Goal: Task Accomplishment & Management: Manage account settings

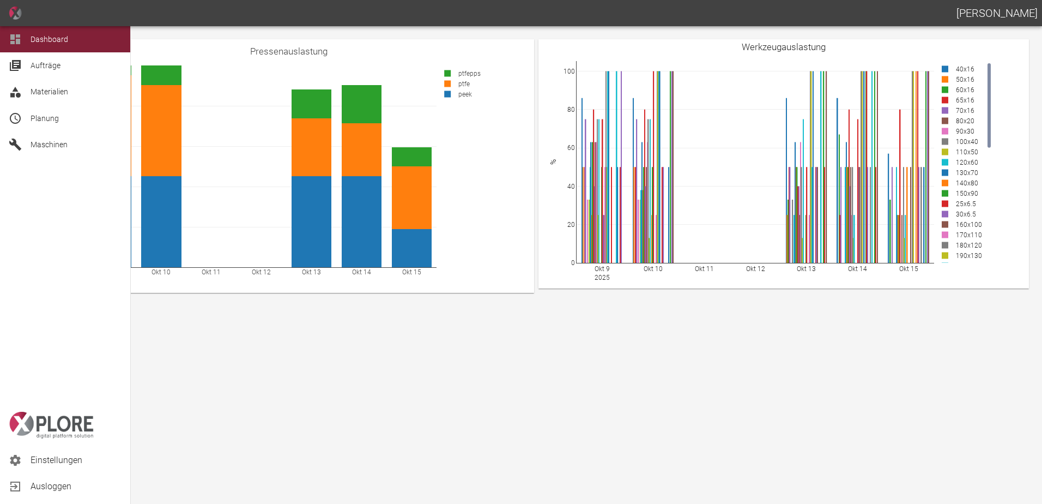
click at [46, 120] on span "Planung" at bounding box center [45, 118] width 28 height 9
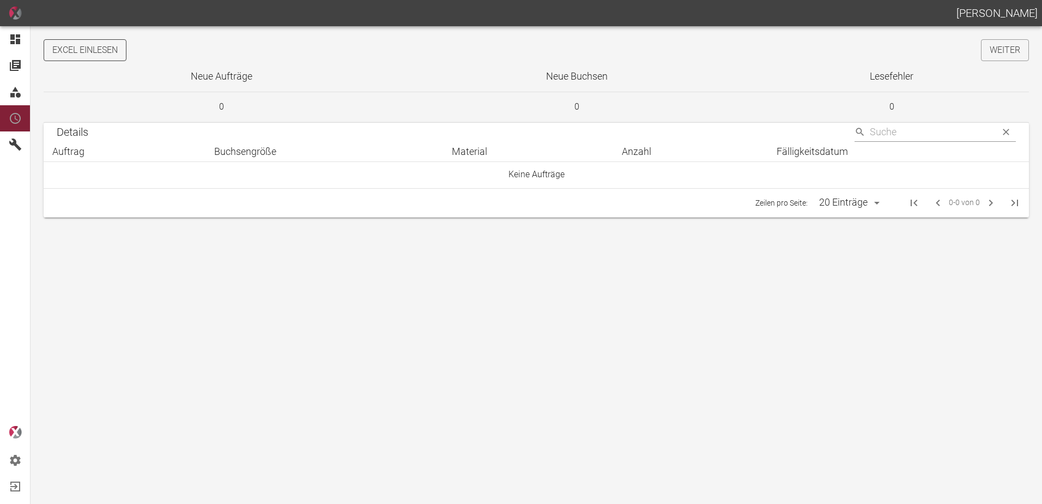
click at [91, 52] on button "Excel einlesen" at bounding box center [85, 50] width 83 height 22
click at [1010, 55] on link "Weiter" at bounding box center [1005, 50] width 48 height 22
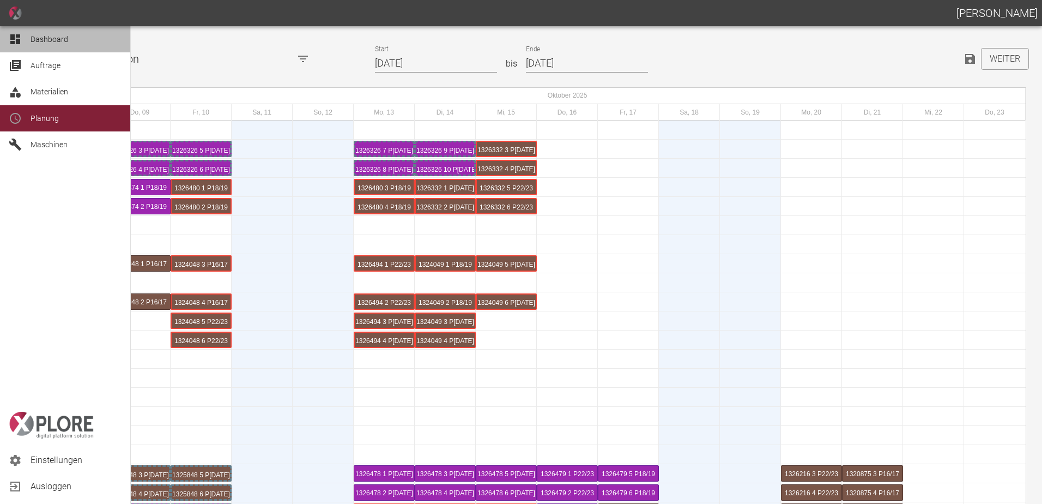
click at [22, 40] on div at bounding box center [17, 39] width 16 height 13
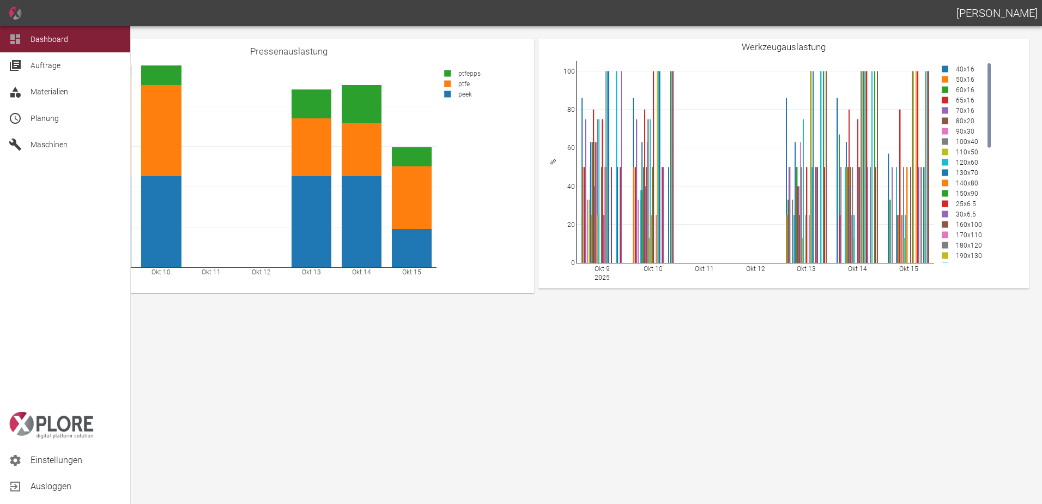
click at [53, 122] on span "Planung" at bounding box center [45, 118] width 28 height 9
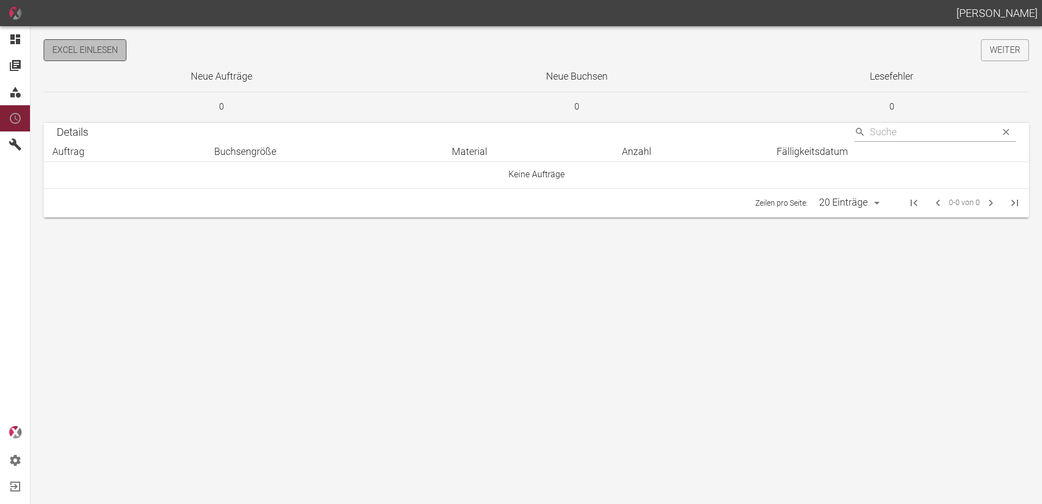
click at [100, 50] on button "Excel einlesen" at bounding box center [85, 50] width 83 height 22
click at [996, 53] on link "Weiter" at bounding box center [1005, 50] width 48 height 22
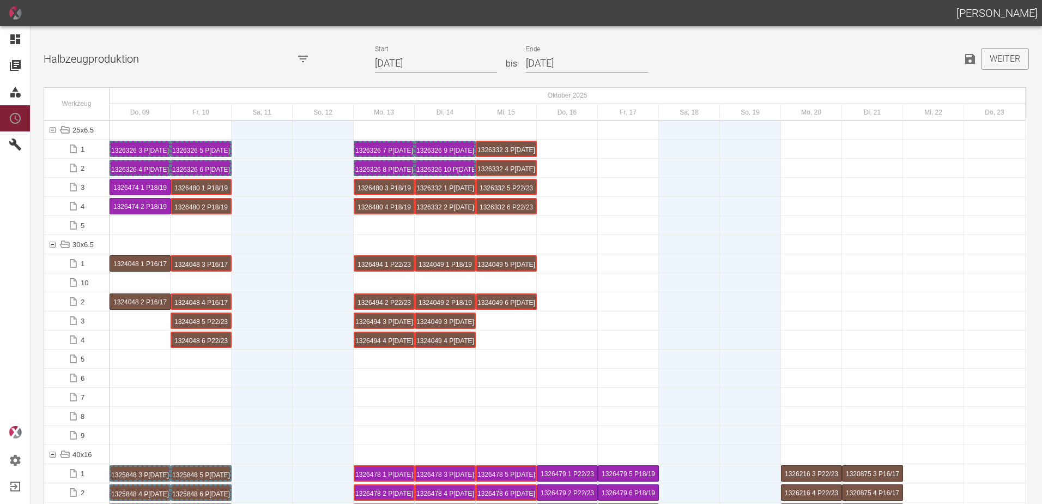
click at [605, 59] on input "23.10.2025" at bounding box center [587, 63] width 122 height 19
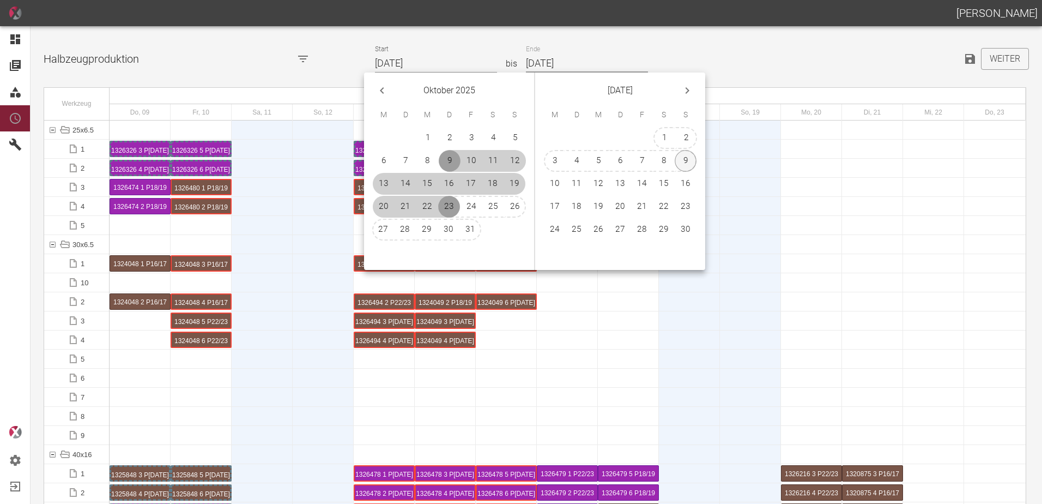
click at [685, 164] on button "9" at bounding box center [686, 161] width 22 height 22
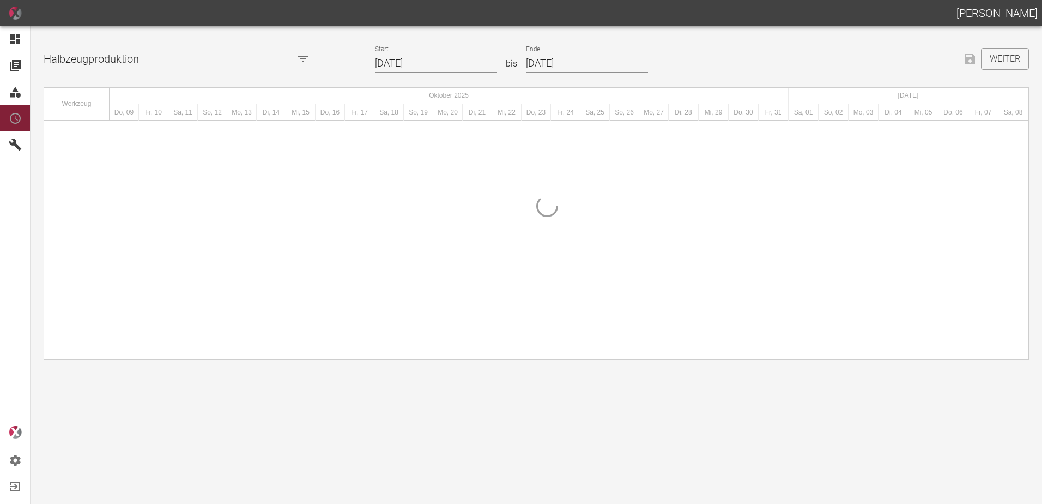
type input "[DATE]"
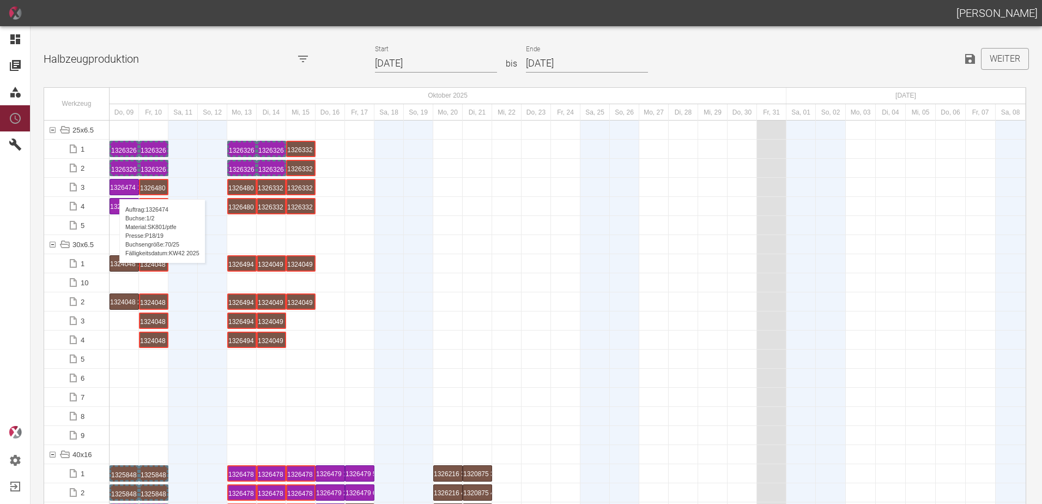
click at [114, 188] on div "1326474 1 P18/19" at bounding box center [124, 186] width 28 height 15
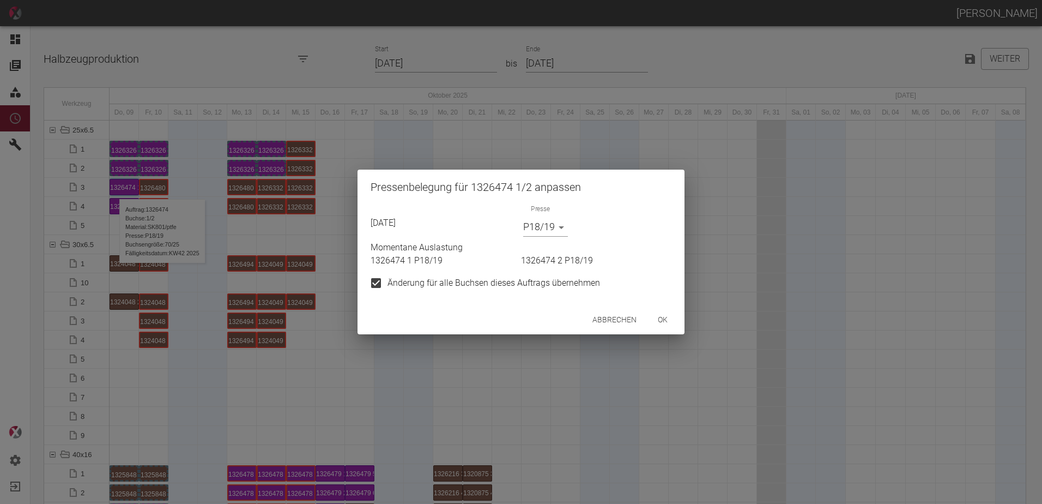
click at [546, 216] on div "Presse P18/19 P18/19" at bounding box center [545, 223] width 45 height 28
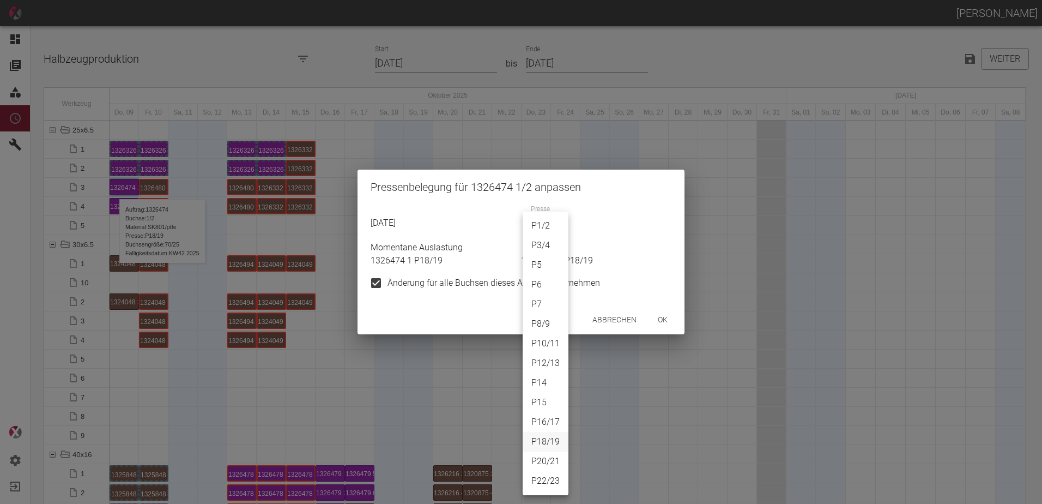
click at [544, 226] on body "ALEXANDER WERNECKE Dashboard Aufträge Materialien Planung Maschinen Einstellung…" at bounding box center [521, 252] width 1042 height 504
click at [544, 223] on li "P1/2" at bounding box center [546, 226] width 46 height 20
type input "P1/2"
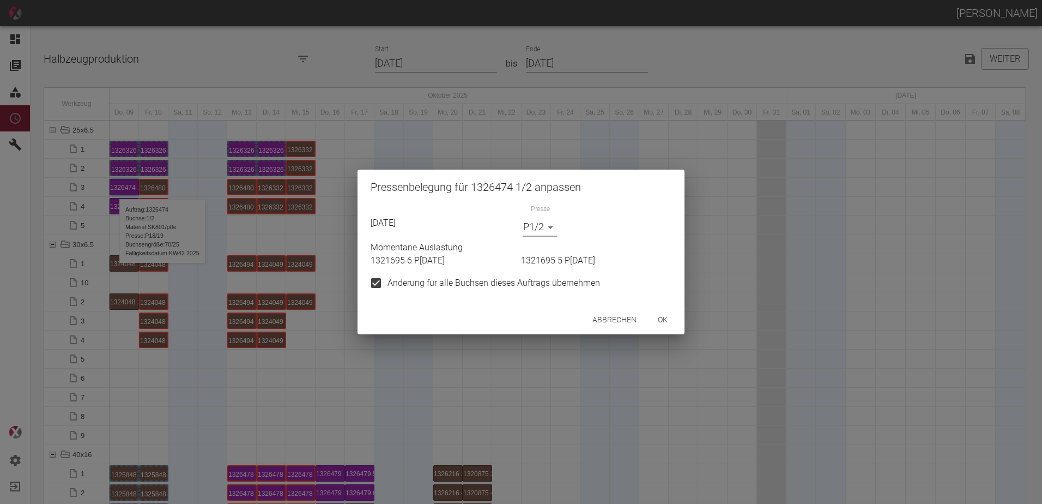
click at [665, 323] on button "ok" at bounding box center [663, 320] width 35 height 20
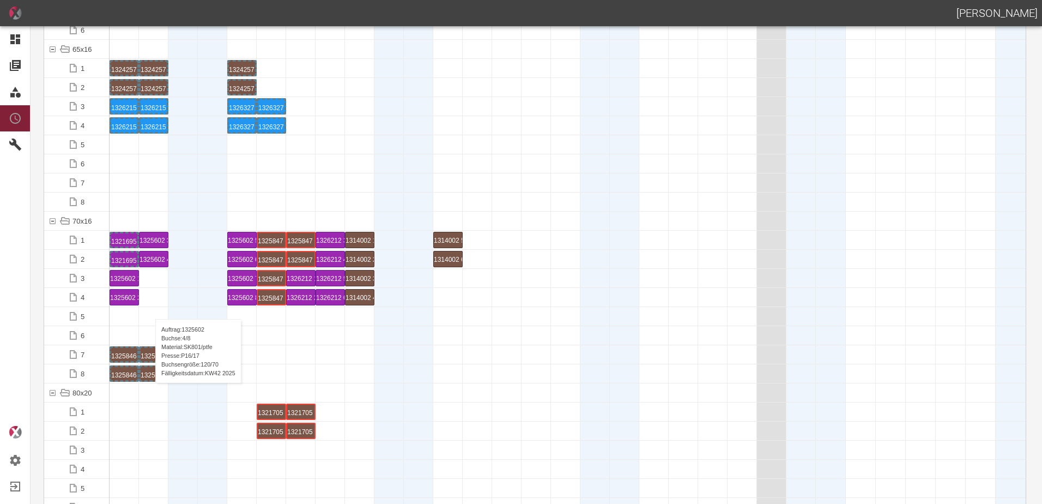
scroll to position [872, 0]
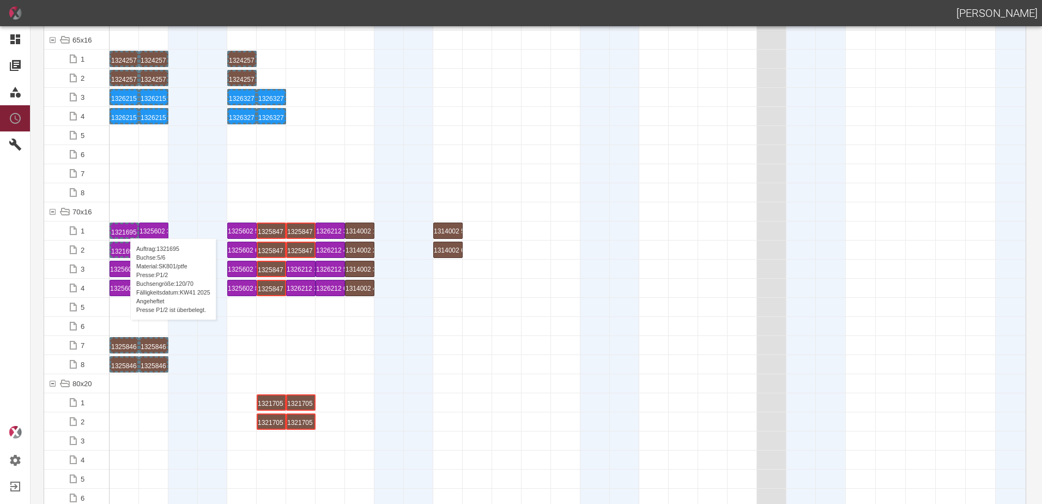
click at [125, 227] on div "1321695 5 P1/2" at bounding box center [124, 230] width 26 height 13
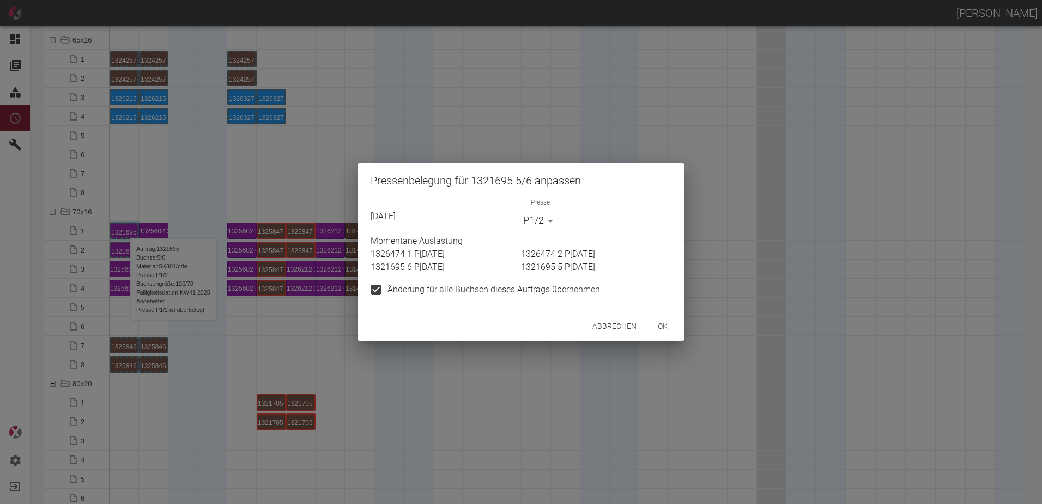
click at [540, 226] on body "ALEXANDER WERNECKE Dashboard Aufträge Materialien Planung Maschinen Einstellung…" at bounding box center [521, 252] width 1042 height 504
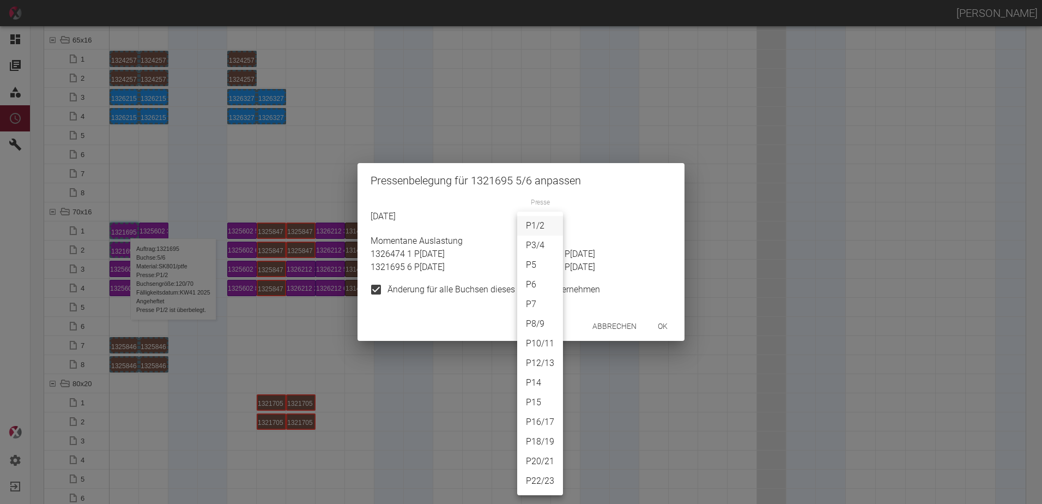
click at [543, 423] on li "P16/17" at bounding box center [540, 422] width 46 height 20
type input "P16/17"
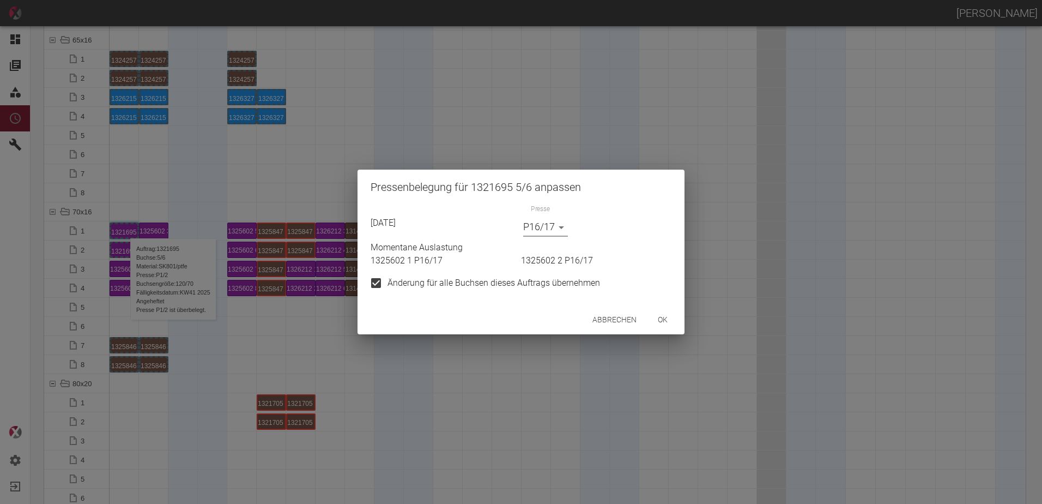
click at [671, 318] on button "ok" at bounding box center [663, 320] width 35 height 20
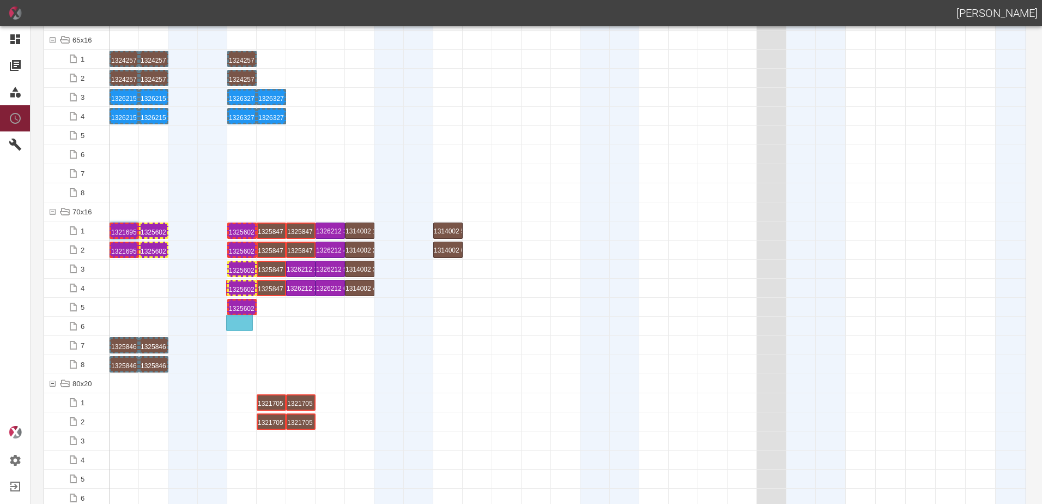
drag, startPoint x: 128, startPoint y: 288, endPoint x: 241, endPoint y: 316, distance: 116.8
click at [240, 312] on div "1325602 1 P16/17" at bounding box center [242, 306] width 26 height 13
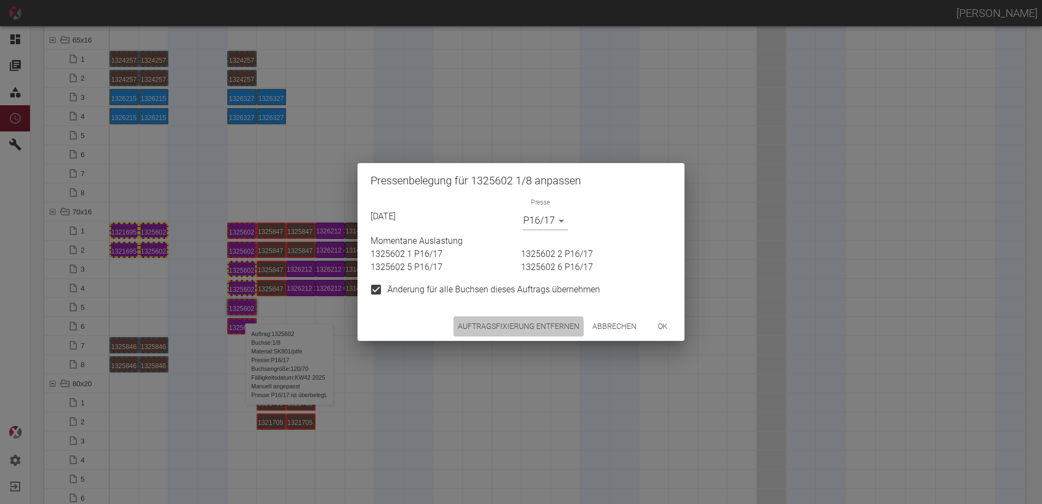
click at [475, 333] on button "Auftragsfixierung entfernen" at bounding box center [519, 326] width 130 height 20
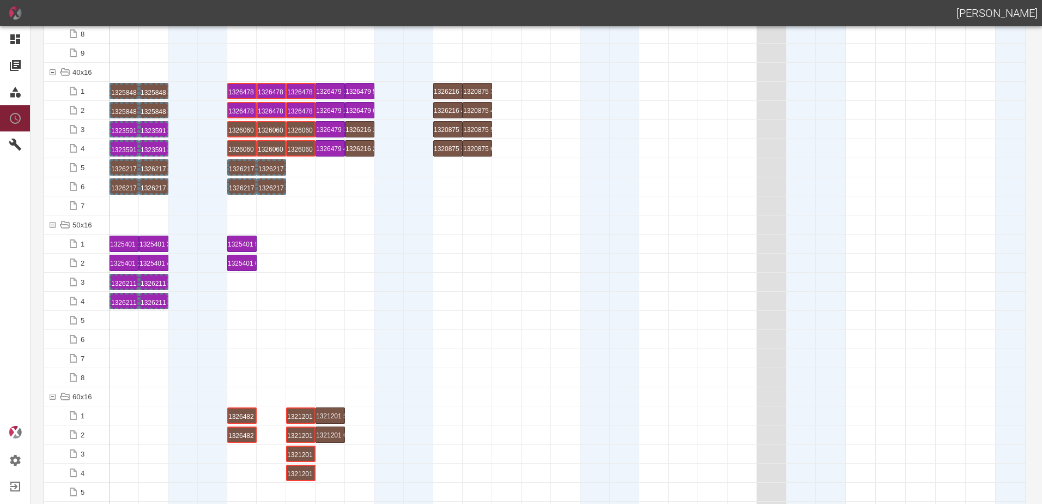
scroll to position [382, 0]
drag, startPoint x: 124, startPoint y: 239, endPoint x: 303, endPoint y: 226, distance: 179.3
drag, startPoint x: 125, startPoint y: 261, endPoint x: 298, endPoint y: 251, distance: 173.1
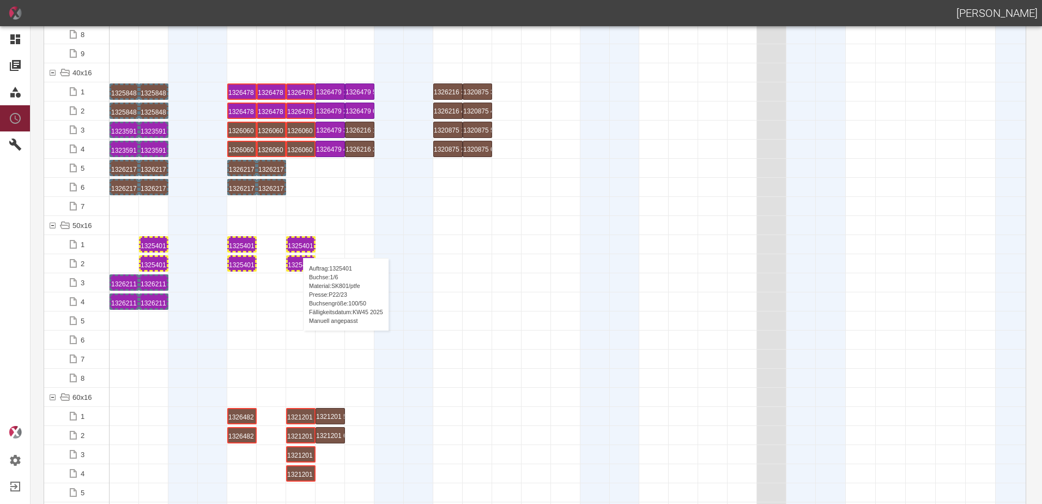
click at [298, 247] on div "1325401 1 P22/23" at bounding box center [301, 244] width 26 height 13
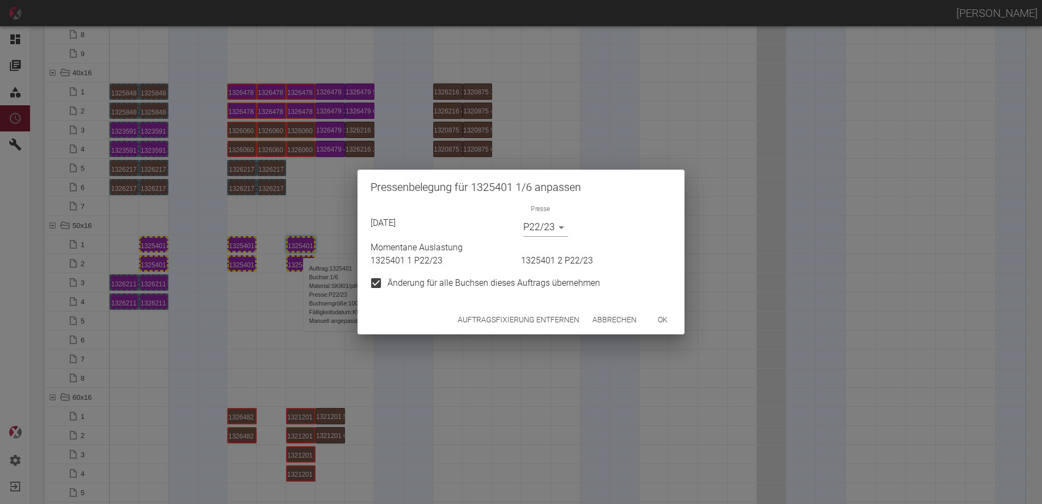
click at [472, 326] on button "Auftragsfixierung entfernen" at bounding box center [519, 320] width 130 height 20
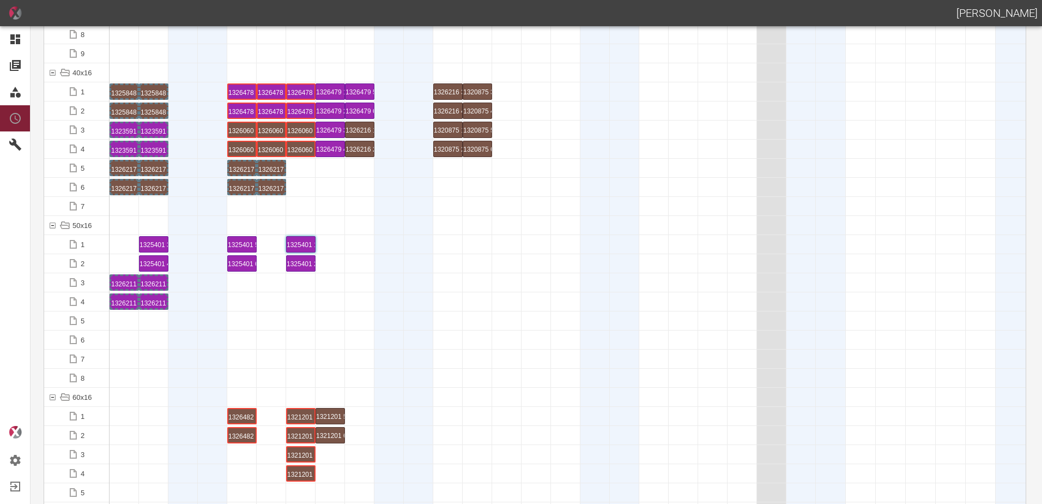
click at [428, 297] on div at bounding box center [418, 301] width 29 height 19
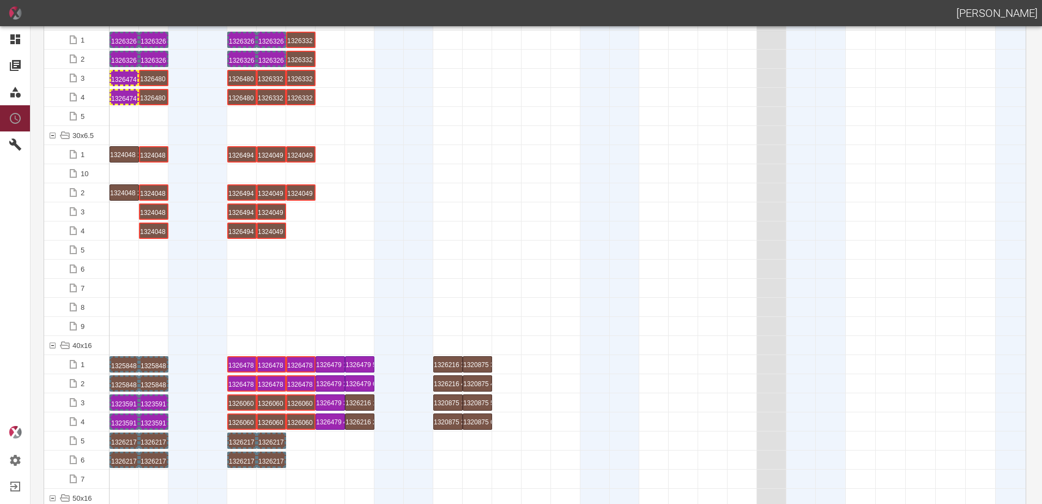
scroll to position [0, 0]
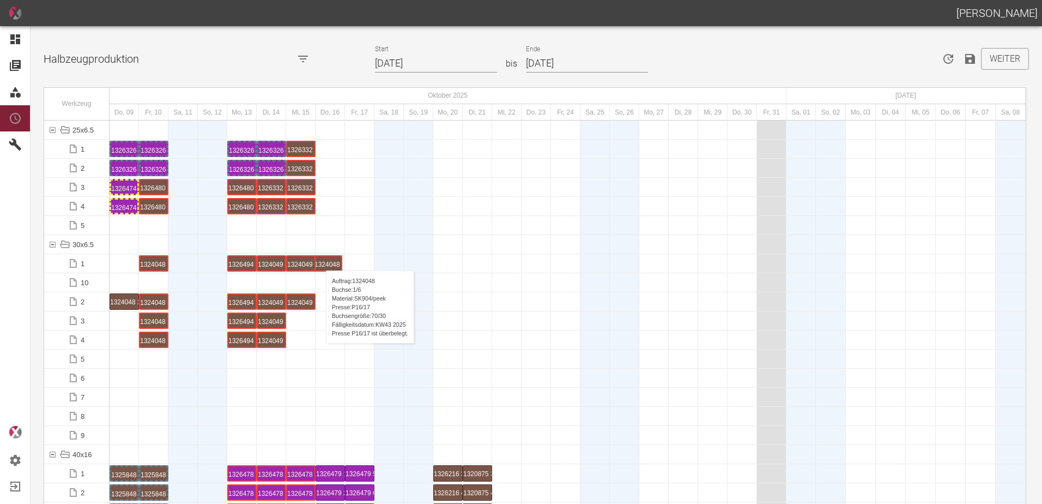
drag, startPoint x: 117, startPoint y: 266, endPoint x: 305, endPoint y: 266, distance: 188.1
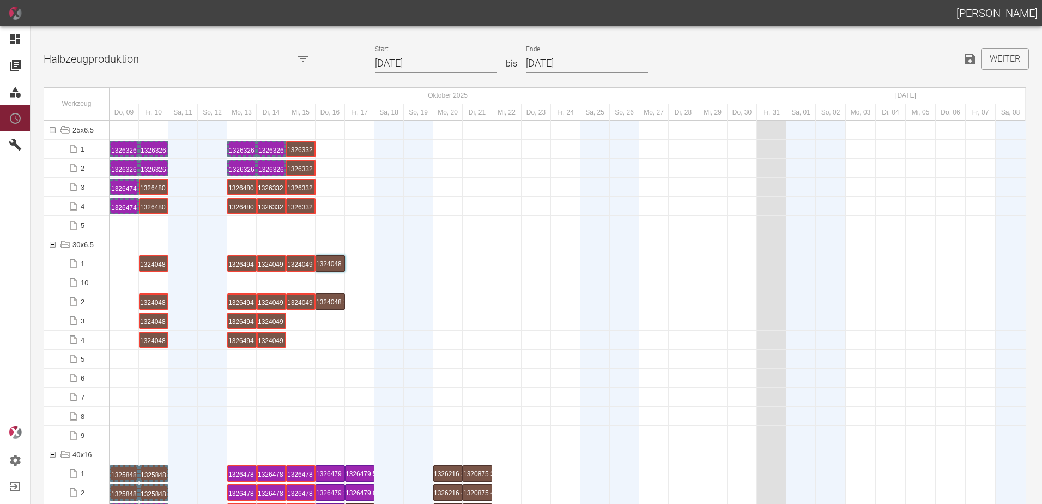
click at [421, 346] on div at bounding box center [418, 339] width 29 height 19
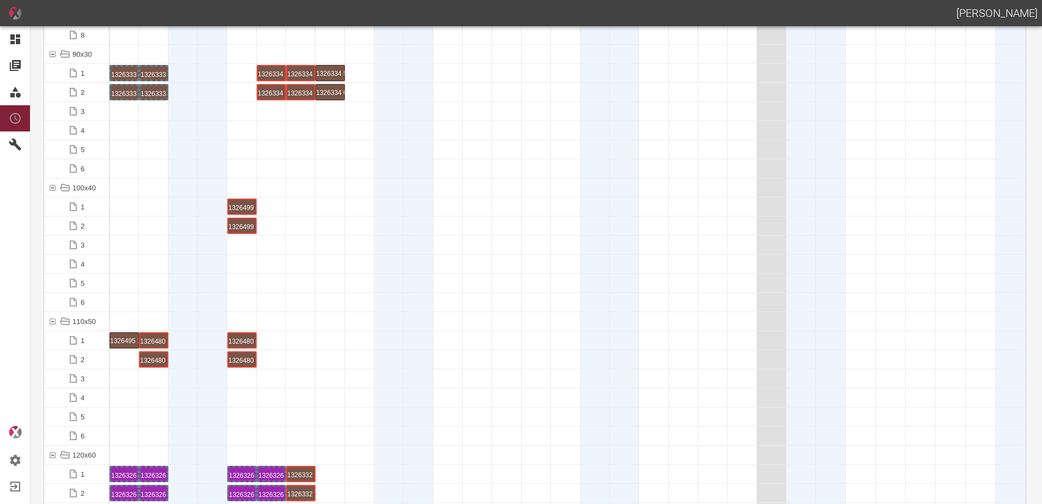
scroll to position [1418, 0]
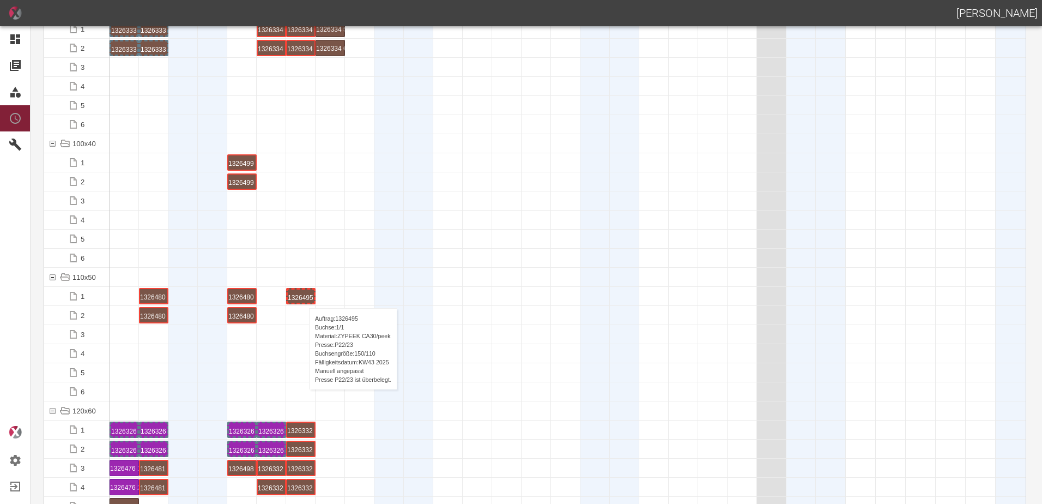
click at [304, 297] on div "1326495 1 P22/23" at bounding box center [301, 296] width 26 height 13
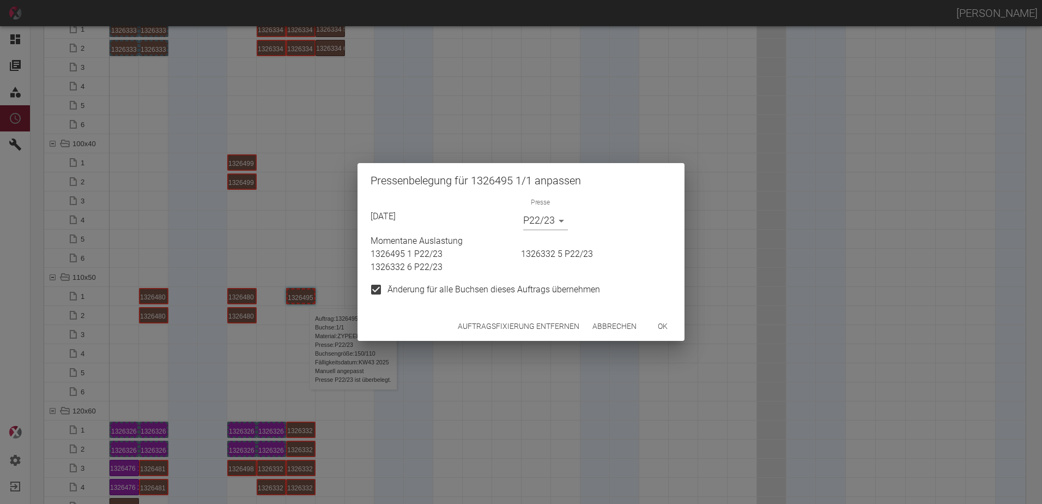
click at [498, 332] on button "Auftragsfixierung entfernen" at bounding box center [519, 326] width 130 height 20
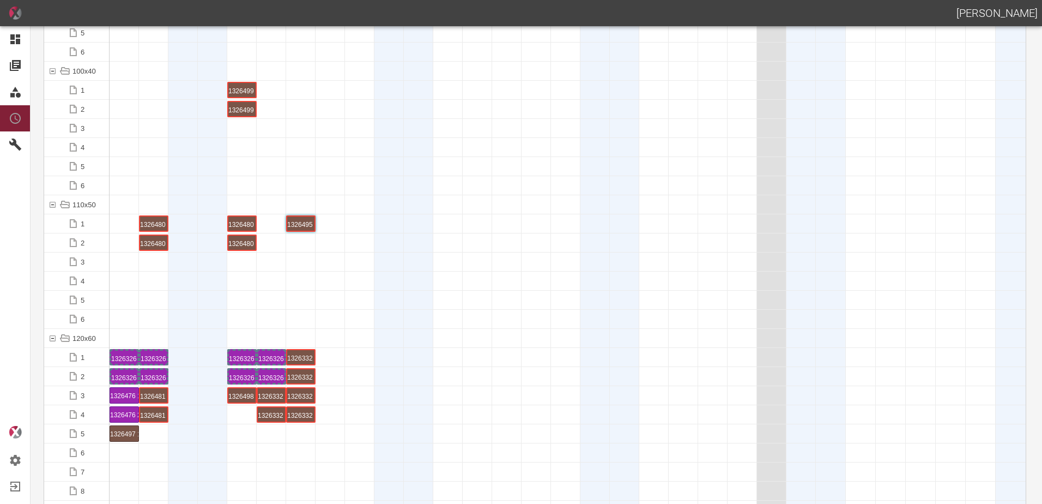
scroll to position [1581, 0]
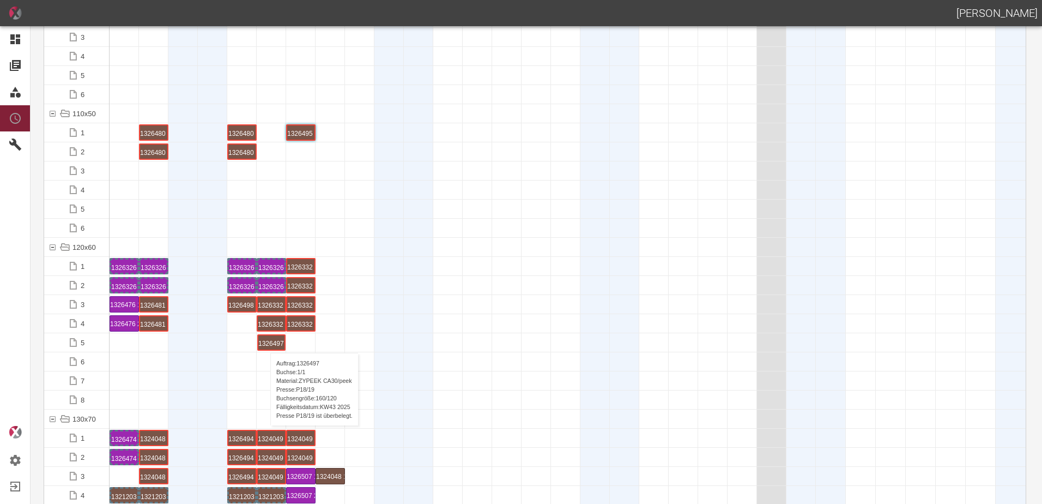
drag, startPoint x: 118, startPoint y: 342, endPoint x: 264, endPoint y: 341, distance: 146.1
click at [270, 341] on div "1326497 1 P18/19" at bounding box center [271, 342] width 26 height 13
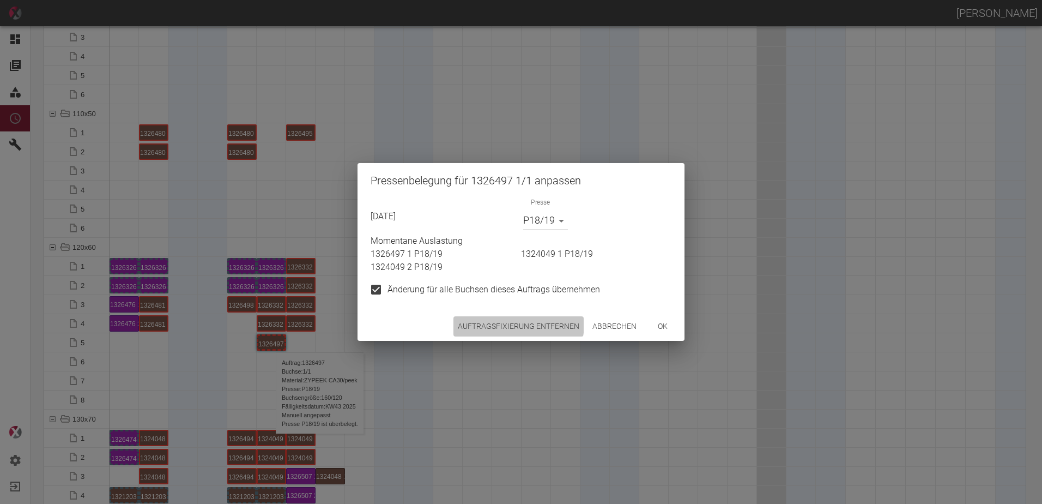
click at [508, 323] on button "Auftragsfixierung entfernen" at bounding box center [519, 326] width 130 height 20
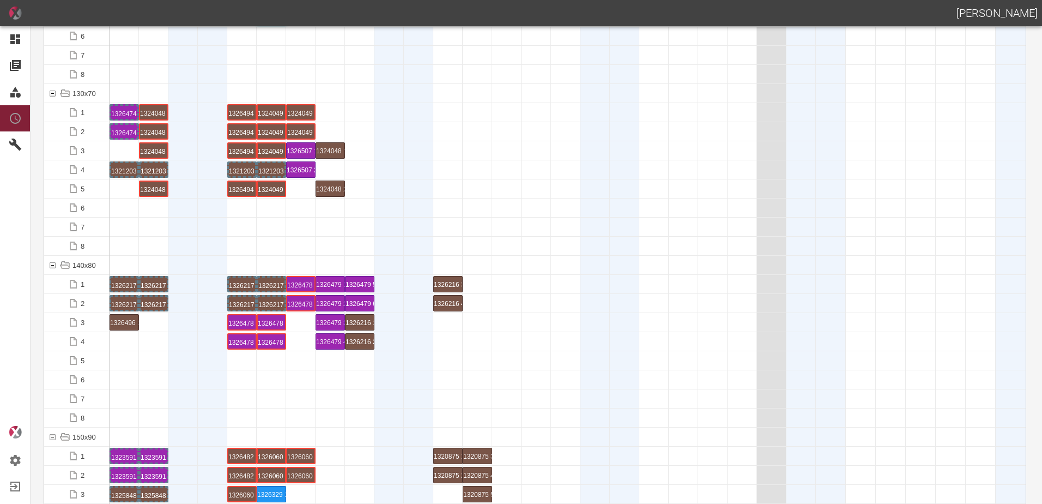
scroll to position [1963, 0]
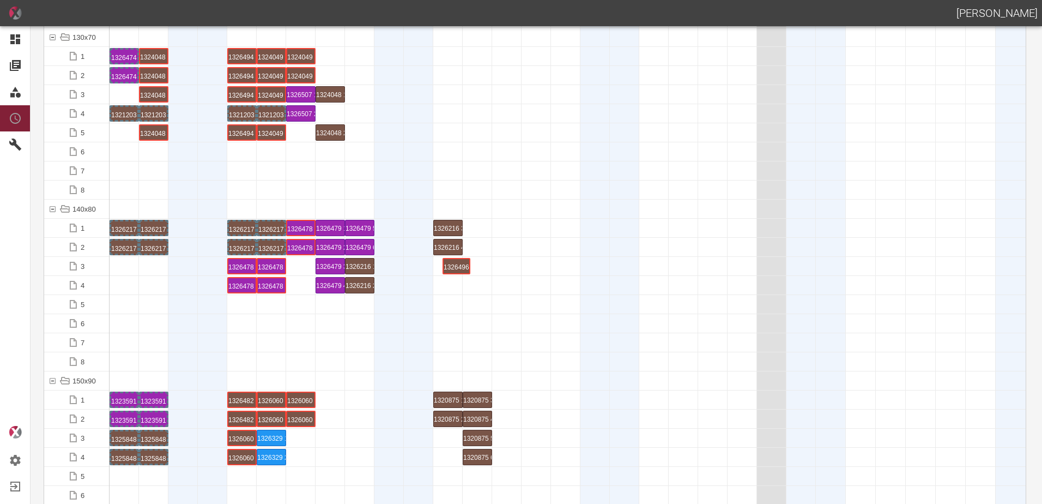
drag, startPoint x: 123, startPoint y: 271, endPoint x: 453, endPoint y: 256, distance: 330.8
click at [453, 262] on div "1326496 1 P22/23" at bounding box center [448, 266] width 26 height 13
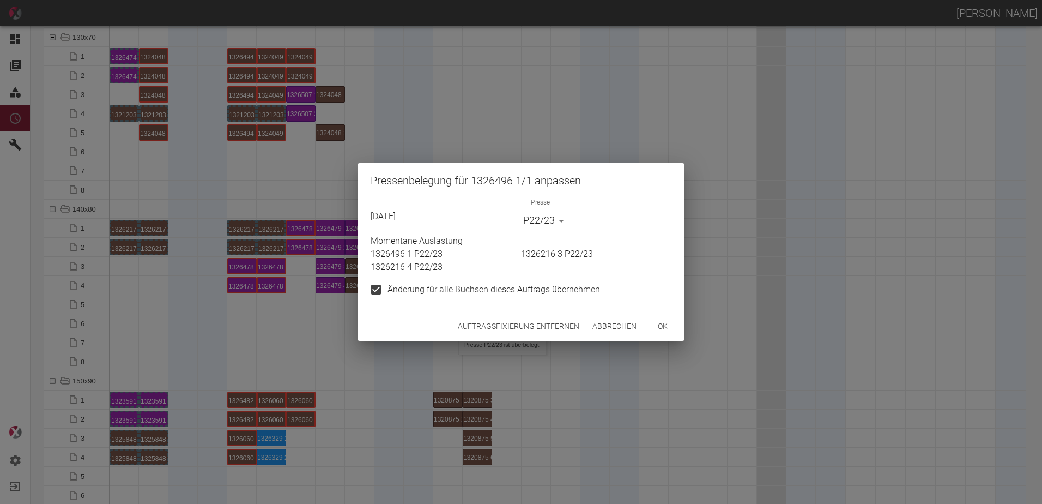
drag, startPoint x: 509, startPoint y: 319, endPoint x: 471, endPoint y: 329, distance: 39.9
click at [509, 319] on button "Auftragsfixierung entfernen" at bounding box center [519, 326] width 130 height 20
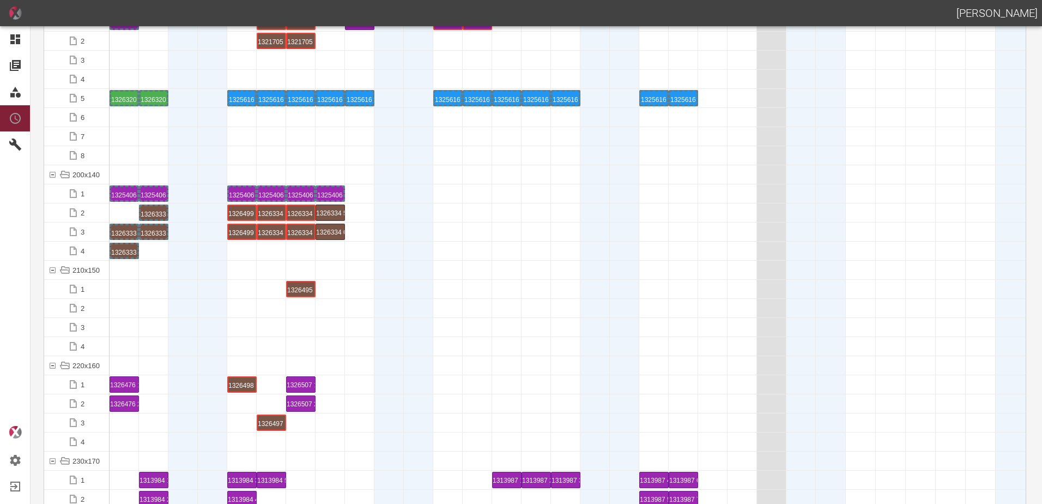
scroll to position [3053, 0]
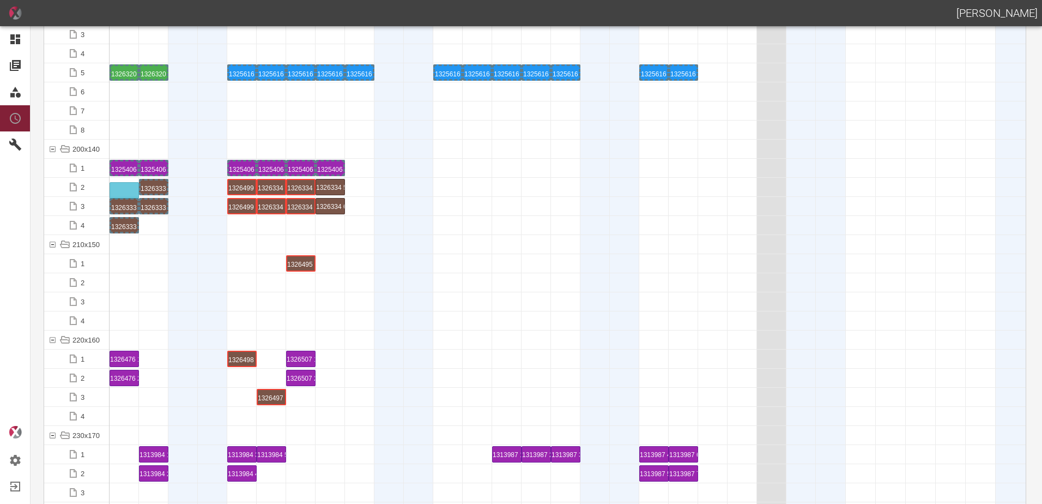
drag, startPoint x: 128, startPoint y: 206, endPoint x: 114, endPoint y: 183, distance: 26.5
drag, startPoint x: 123, startPoint y: 226, endPoint x: 120, endPoint y: 204, distance: 21.4
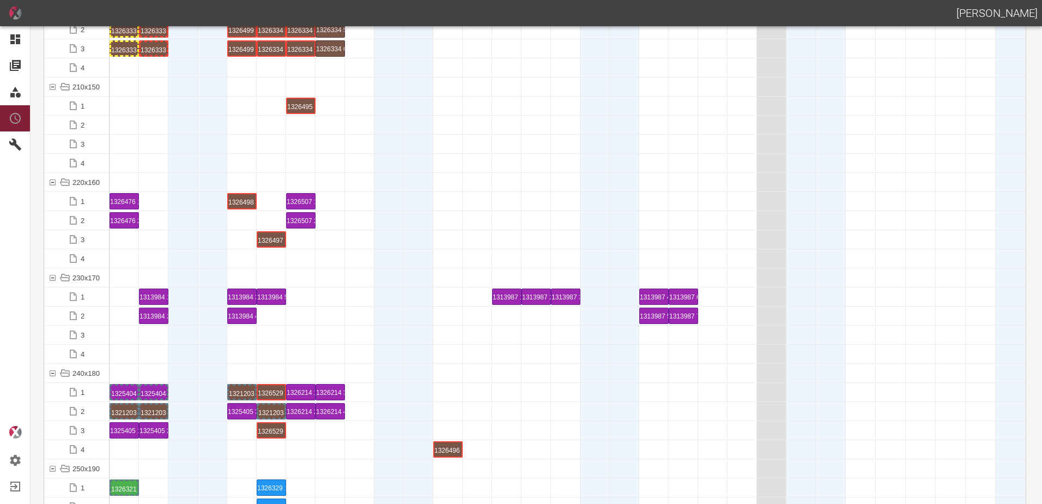
scroll to position [3217, 0]
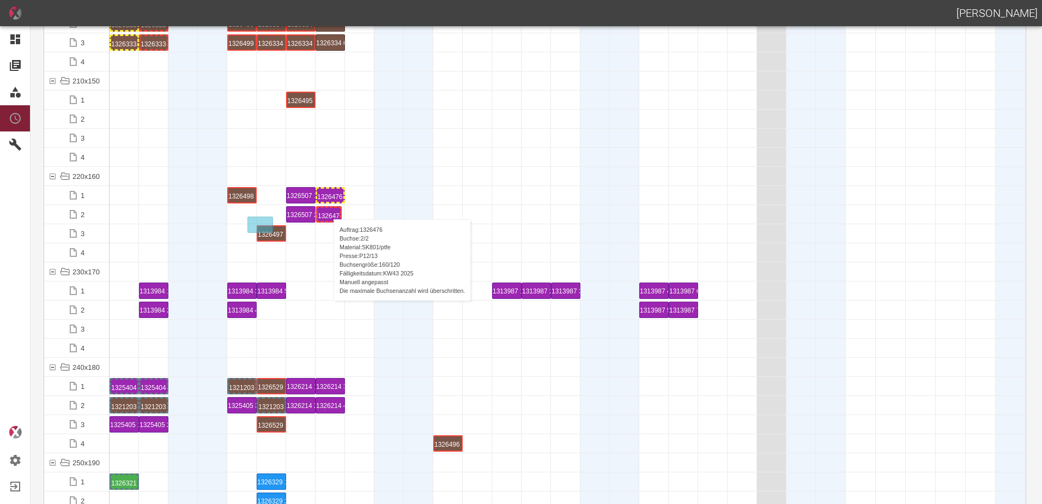
drag, startPoint x: 131, startPoint y: 216, endPoint x: 326, endPoint y: 210, distance: 194.8
click at [321, 194] on div "1326476 1 P12/13" at bounding box center [330, 195] width 26 height 13
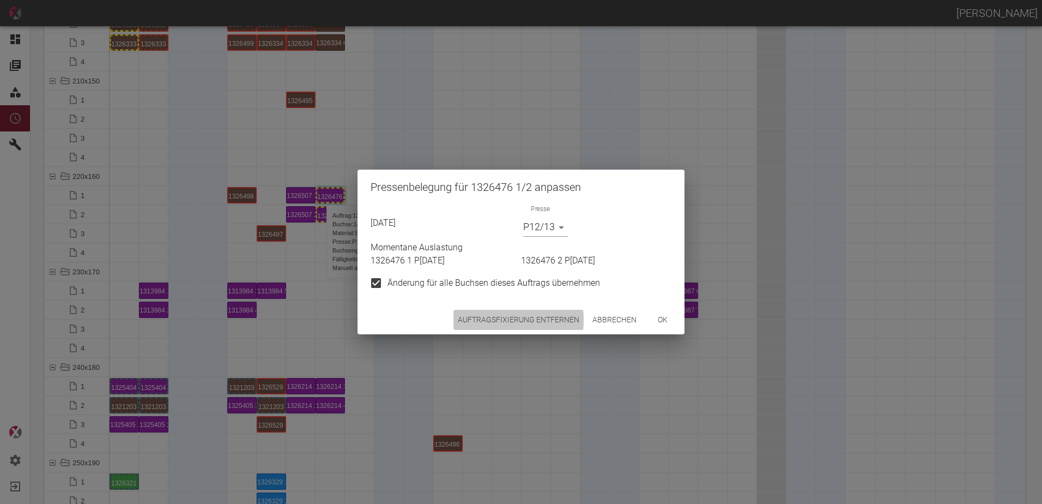
click at [467, 320] on button "Auftragsfixierung entfernen" at bounding box center [519, 320] width 130 height 20
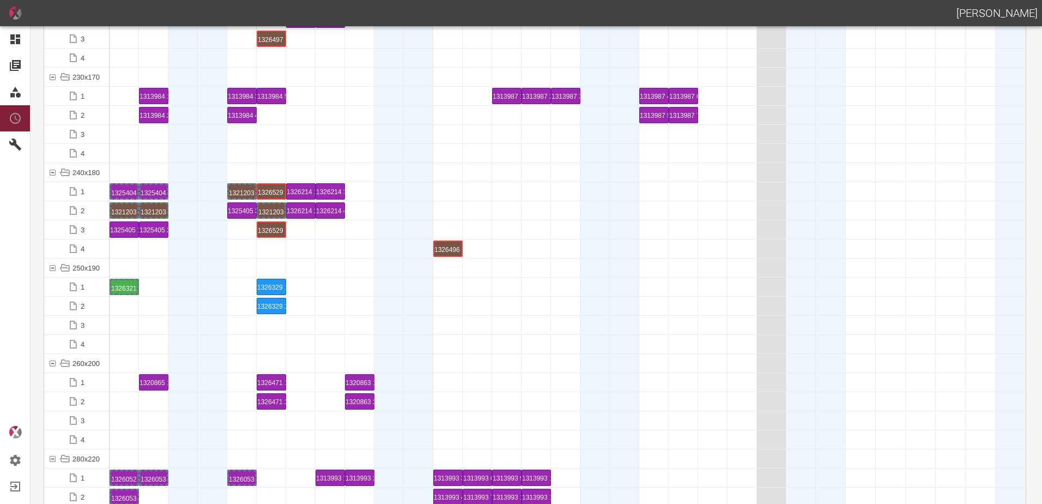
scroll to position [3435, 0]
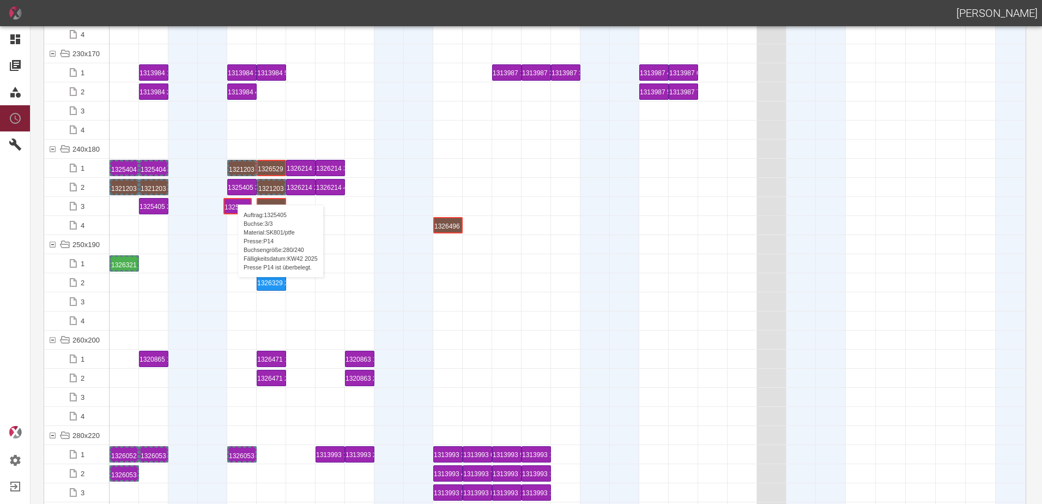
drag, startPoint x: 120, startPoint y: 207, endPoint x: 233, endPoint y: 194, distance: 113.6
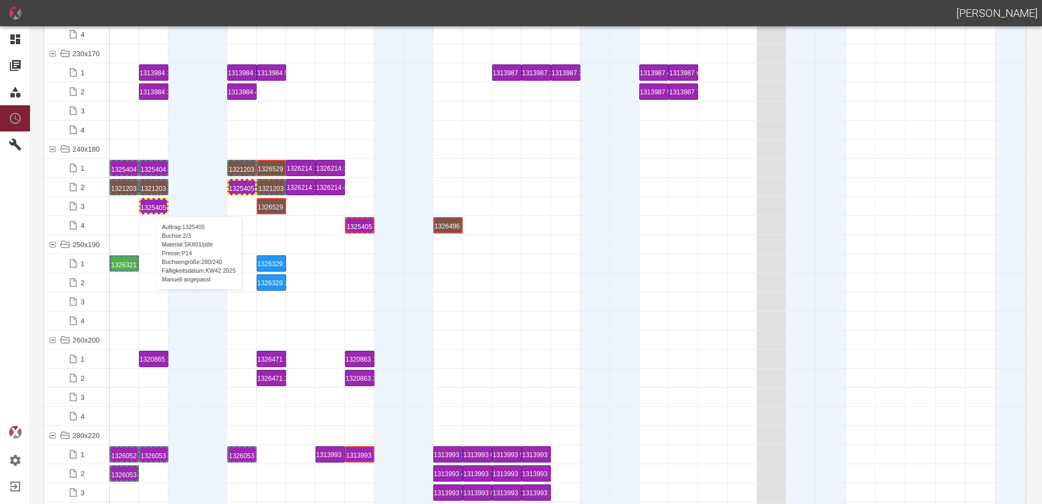
click at [150, 206] on div "1325405 2 P14" at bounding box center [154, 206] width 26 height 13
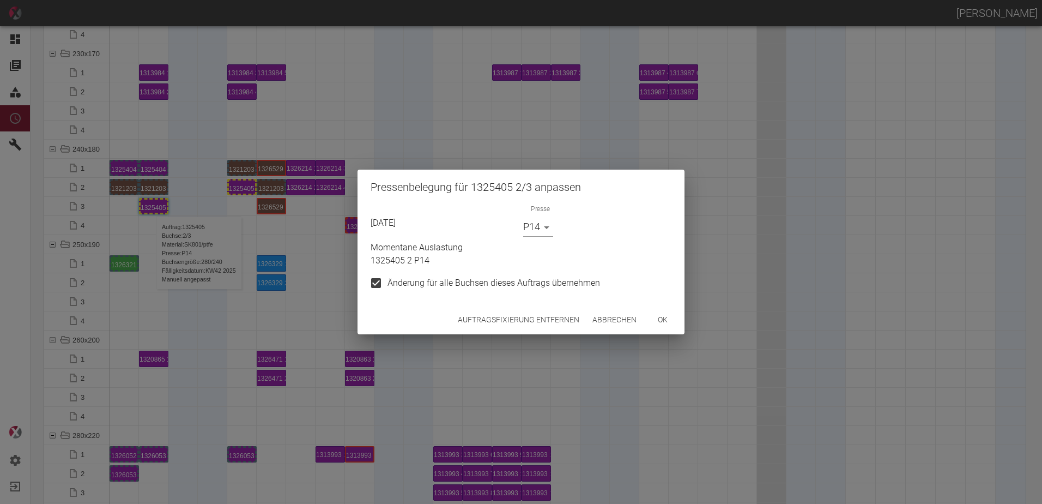
click at [487, 320] on button "Auftragsfixierung entfernen" at bounding box center [519, 320] width 130 height 20
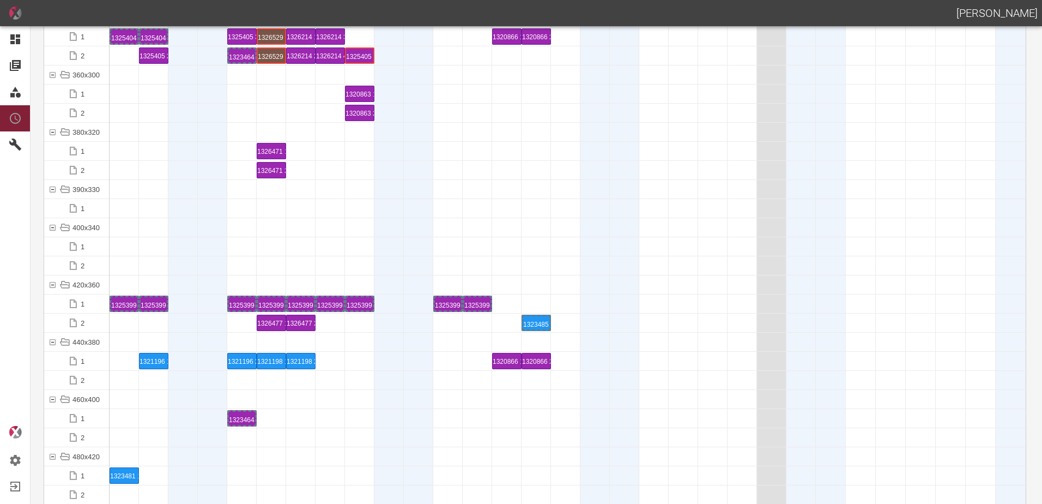
scroll to position [4307, 0]
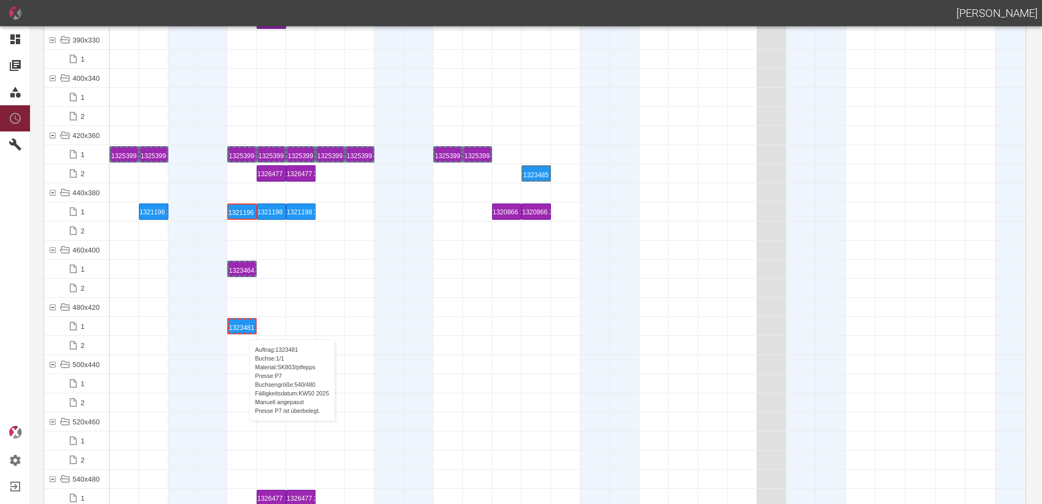
click at [244, 328] on div "1323481 1 P7" at bounding box center [242, 326] width 26 height 13
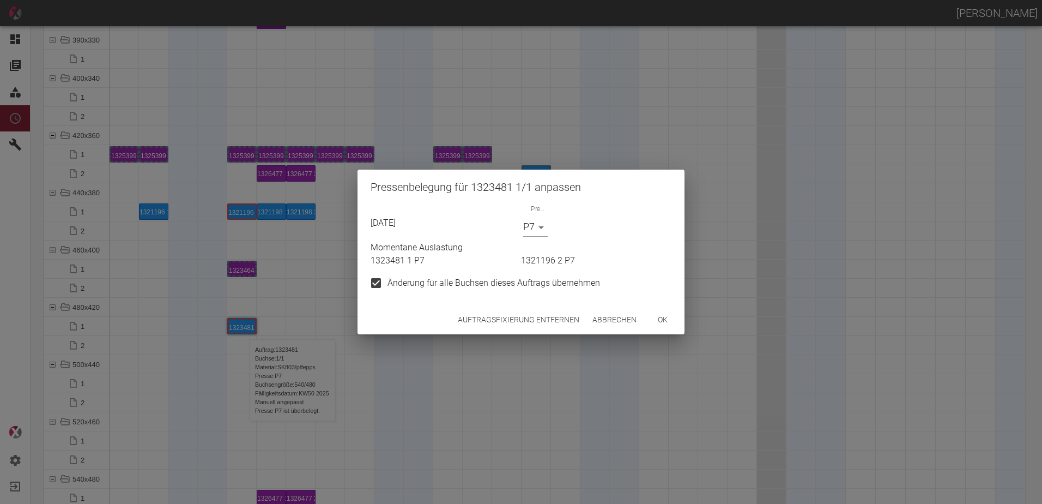
click at [503, 329] on button "Auftragsfixierung entfernen" at bounding box center [519, 320] width 130 height 20
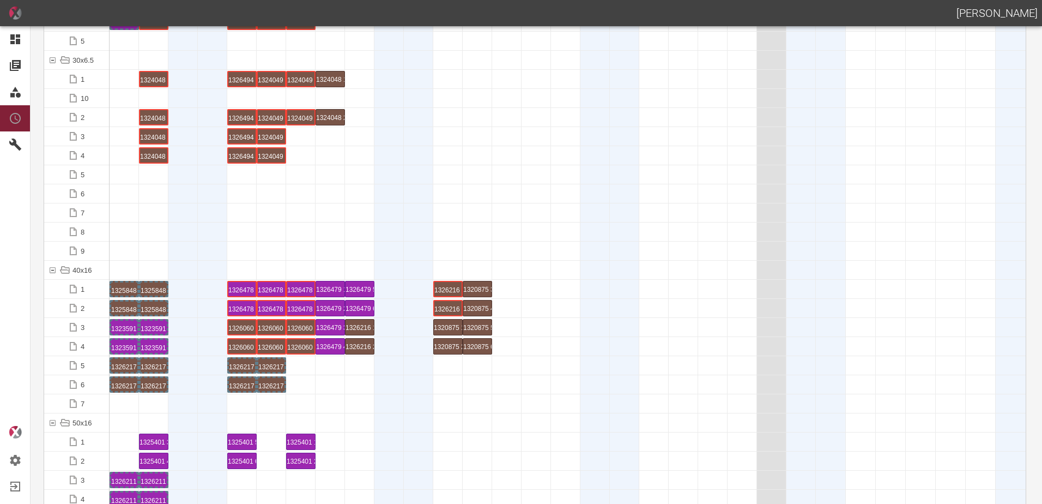
scroll to position [0, 0]
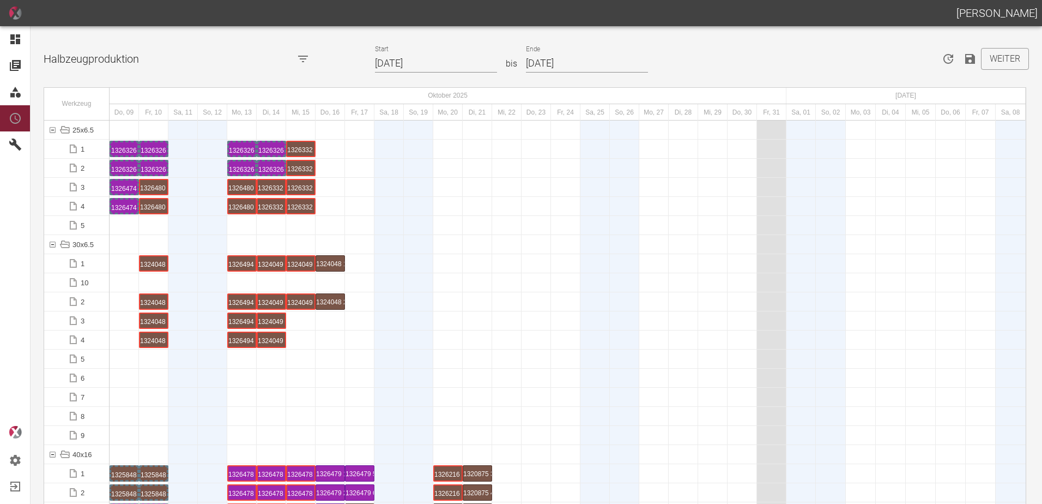
click at [342, 361] on div at bounding box center [330, 358] width 29 height 19
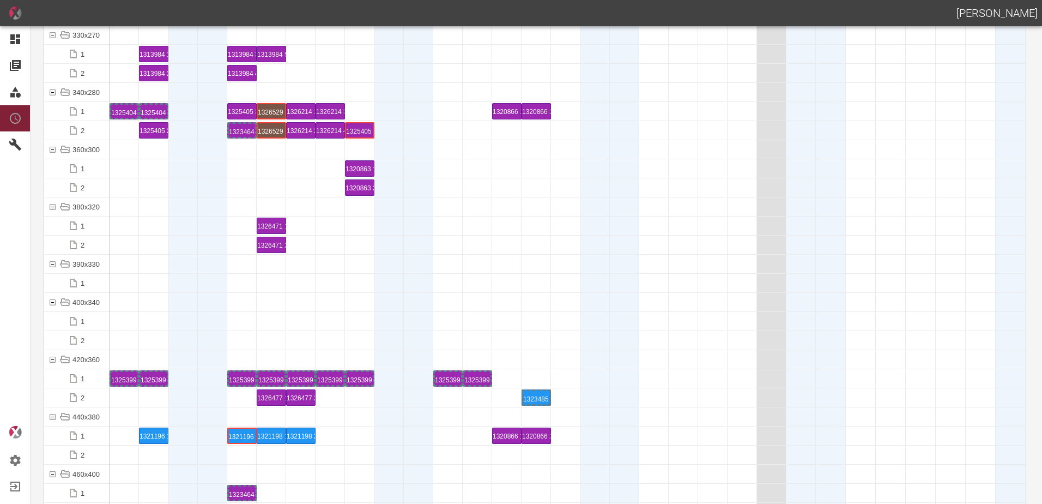
scroll to position [4198, 0]
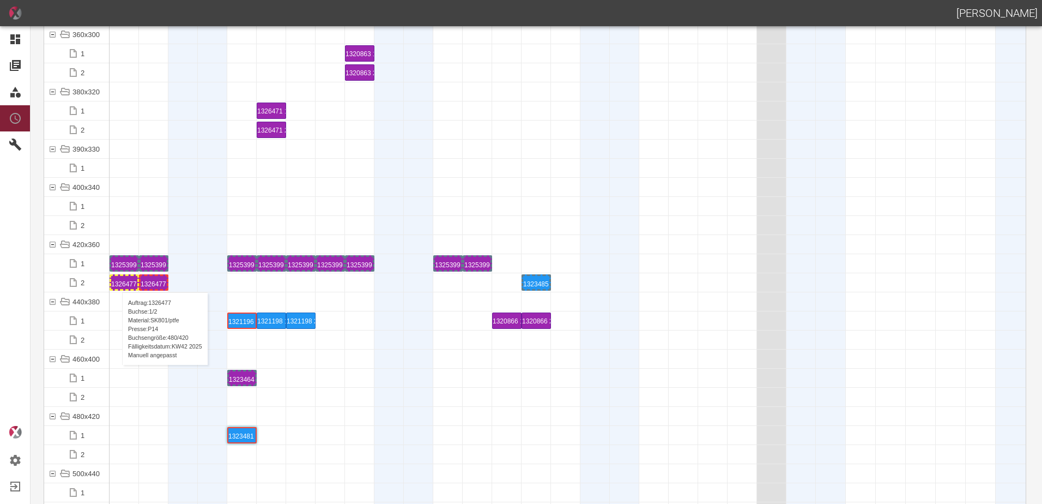
click at [117, 281] on div "1326477 1 P14" at bounding box center [124, 282] width 26 height 13
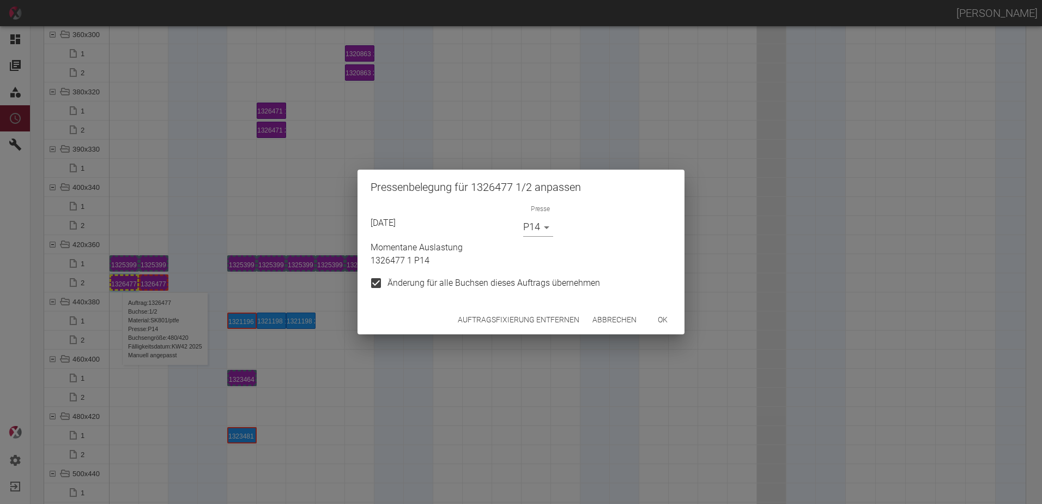
drag, startPoint x: 657, startPoint y: 317, endPoint x: 178, endPoint y: 293, distance: 479.8
click at [656, 317] on button "ok" at bounding box center [663, 320] width 35 height 20
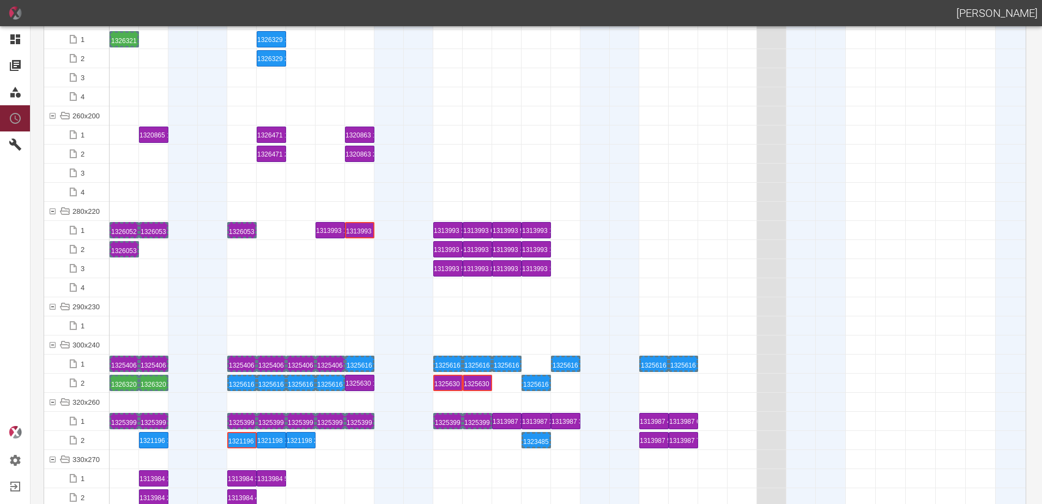
scroll to position [3653, 0]
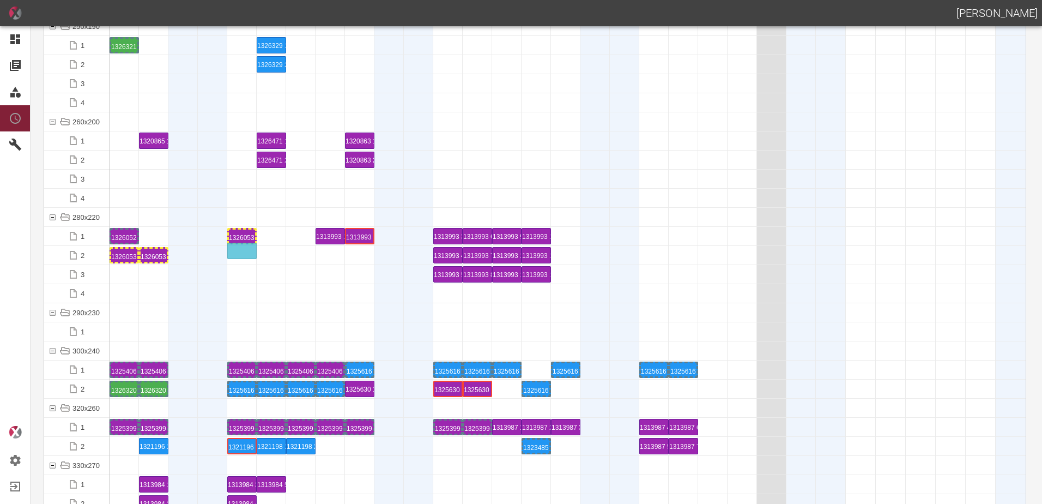
drag, startPoint x: 237, startPoint y: 236, endPoint x: 236, endPoint y: 246, distance: 10.4
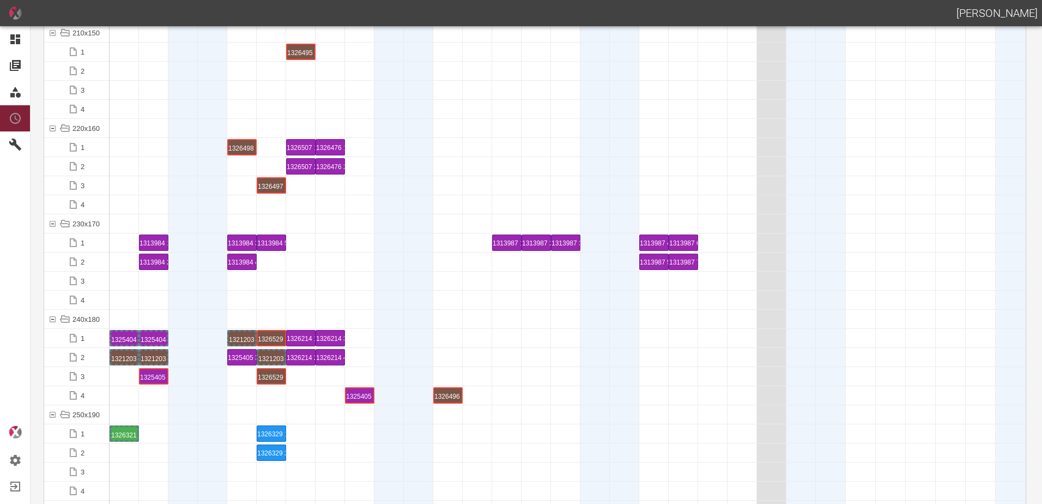
scroll to position [3162, 0]
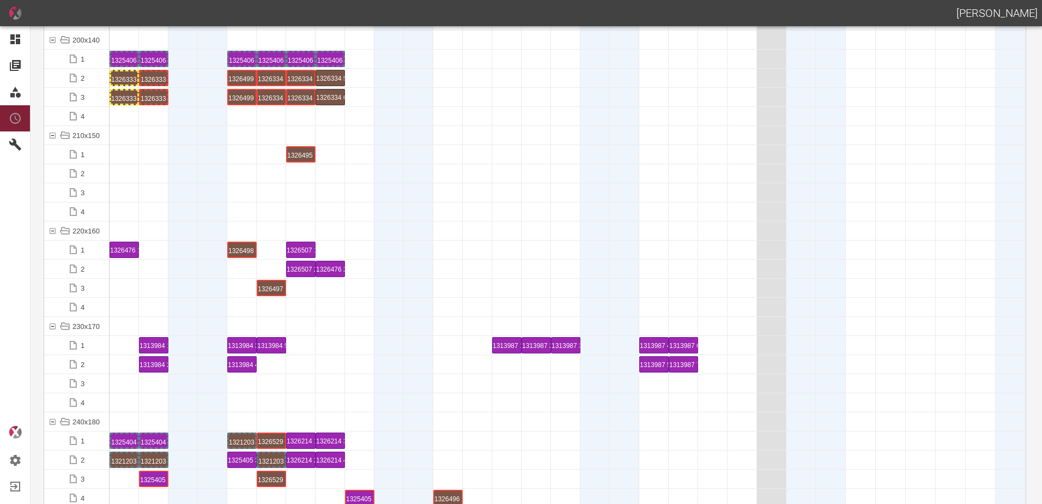
drag, startPoint x: 335, startPoint y: 250, endPoint x: 126, endPoint y: 238, distance: 208.6
drag, startPoint x: 330, startPoint y: 269, endPoint x: 130, endPoint y: 263, distance: 200.2
click at [127, 251] on div "1326476 1 P12/13" at bounding box center [124, 249] width 26 height 13
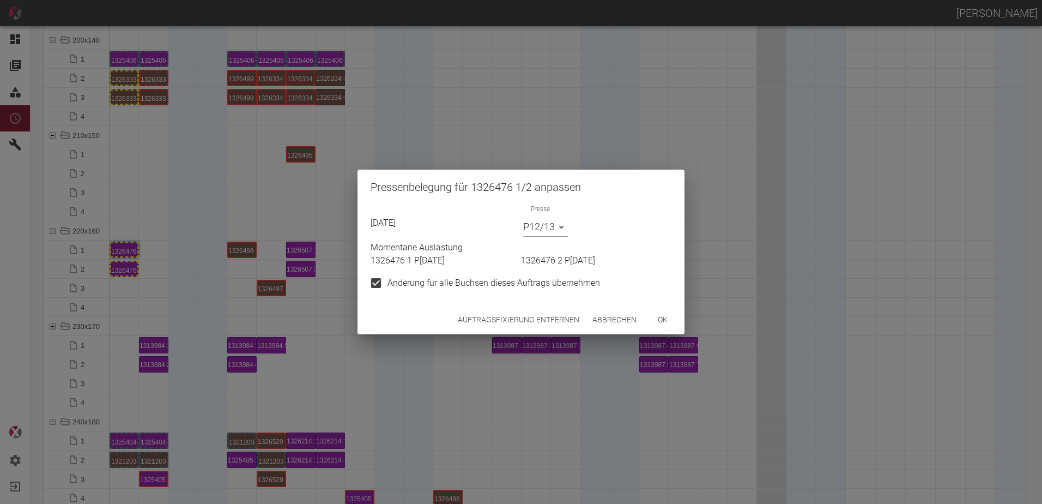
click at [529, 229] on body "ALEXANDER WERNECKE Dashboard Aufträge Materialien Planung Maschinen Einstellung…" at bounding box center [521, 252] width 1042 height 504
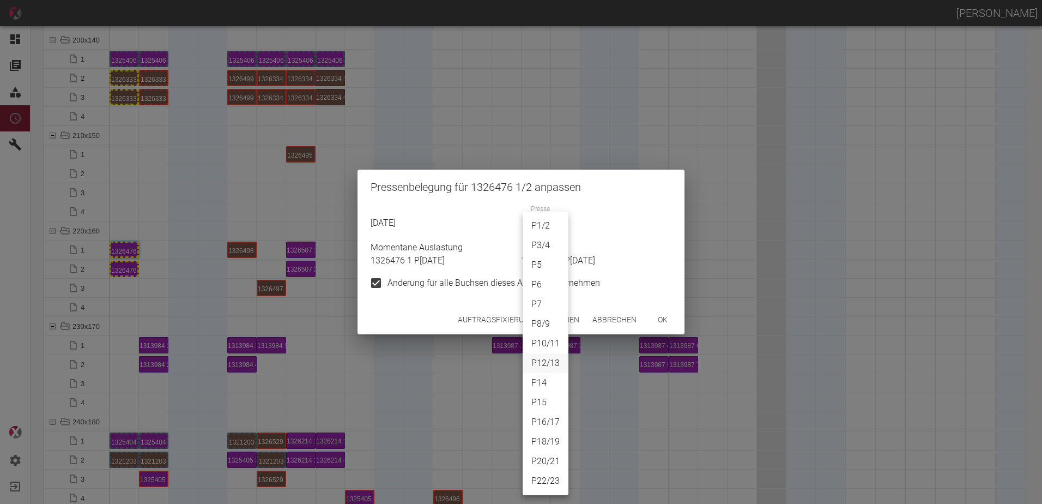
click at [545, 464] on li "P20/21" at bounding box center [546, 461] width 46 height 20
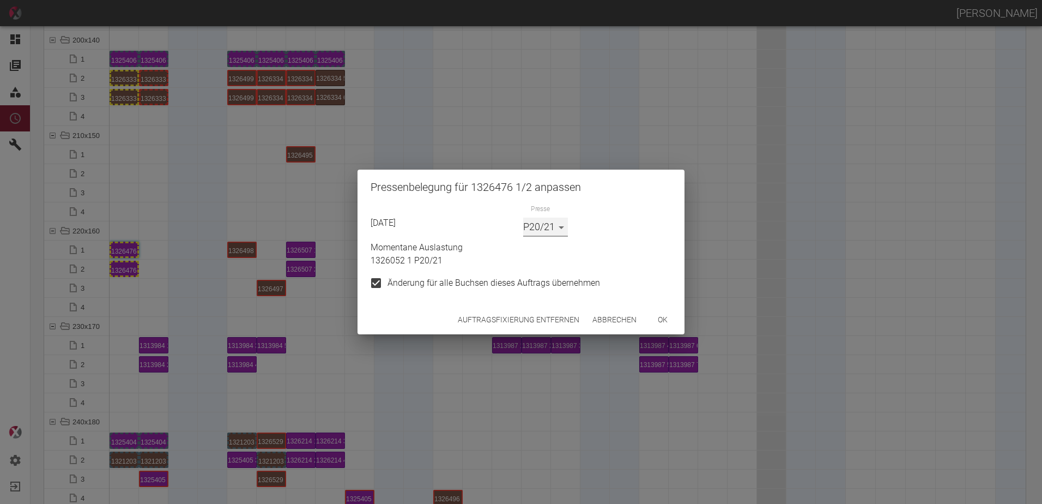
type input "P20/21"
click at [674, 316] on button "ok" at bounding box center [663, 320] width 35 height 20
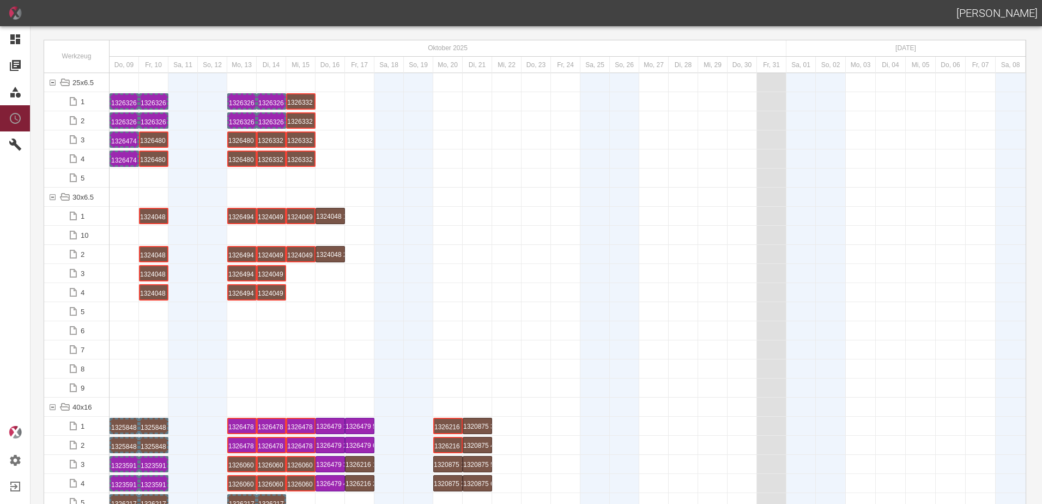
scroll to position [0, 0]
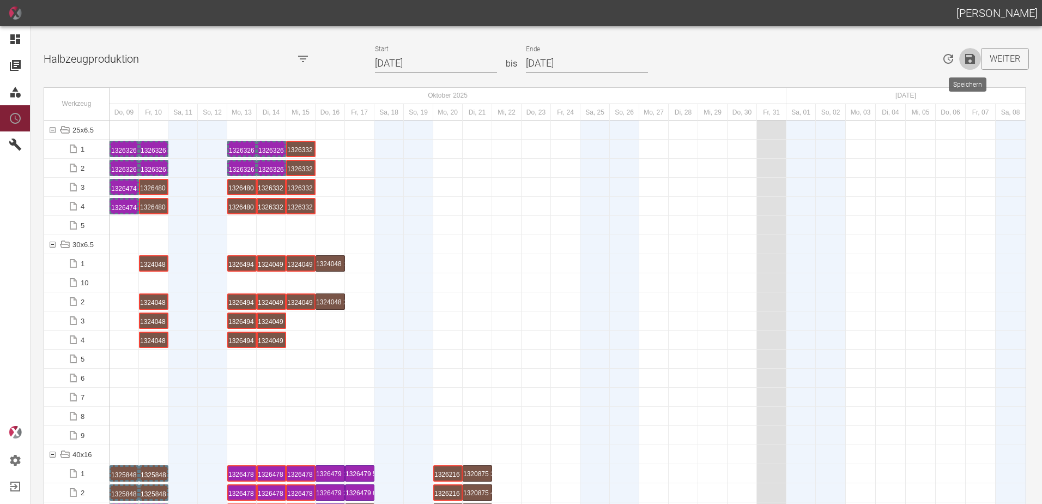
click at [971, 59] on icon "Speichern" at bounding box center [971, 59] width 10 height 10
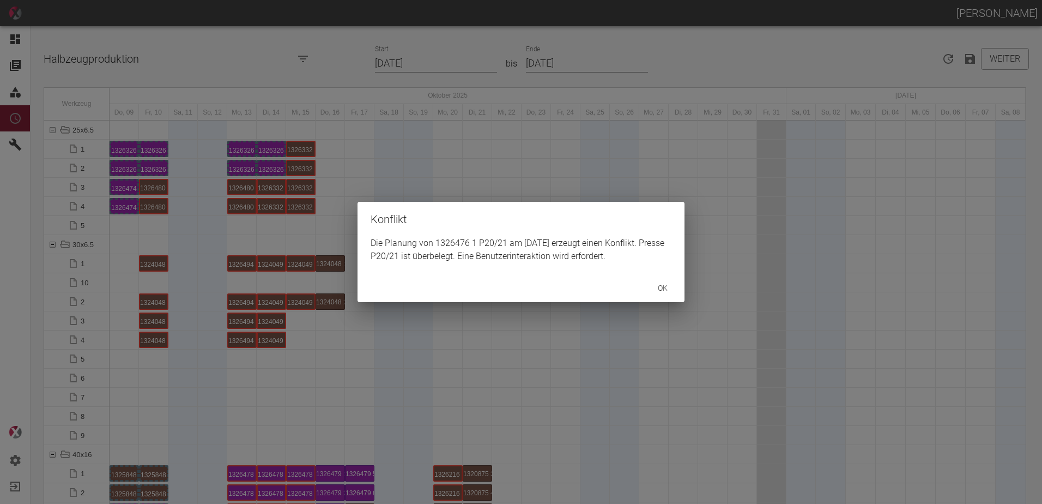
click at [663, 286] on button "ok" at bounding box center [663, 288] width 35 height 20
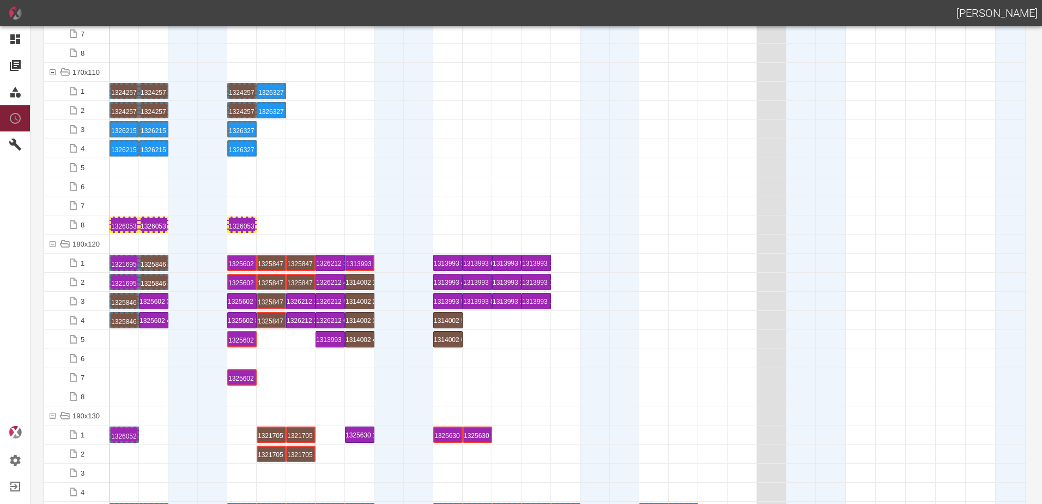
scroll to position [2672, 0]
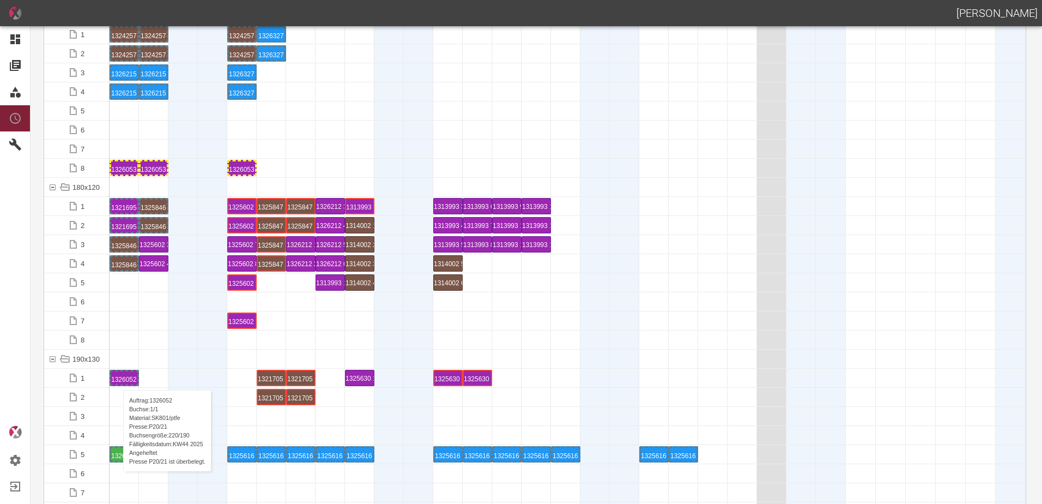
click at [118, 379] on div "1326052 1 P20/21" at bounding box center [124, 377] width 26 height 13
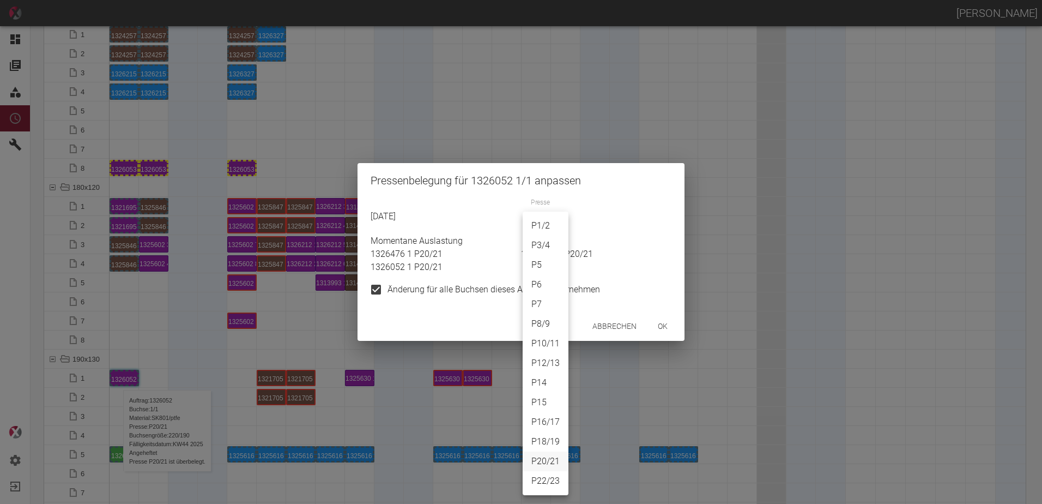
click at [542, 225] on body "ALEXANDER WERNECKE Dashboard Aufträge Materialien Planung Maschinen Einstellung…" at bounding box center [521, 252] width 1042 height 504
click at [541, 438] on li "P18/19" at bounding box center [546, 442] width 46 height 20
type input "P18/19"
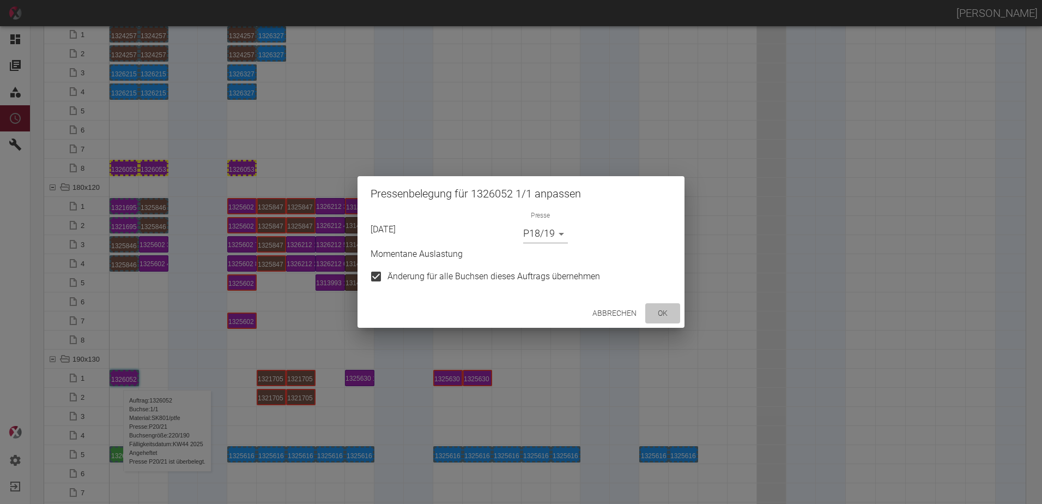
click at [661, 313] on button "ok" at bounding box center [663, 313] width 35 height 20
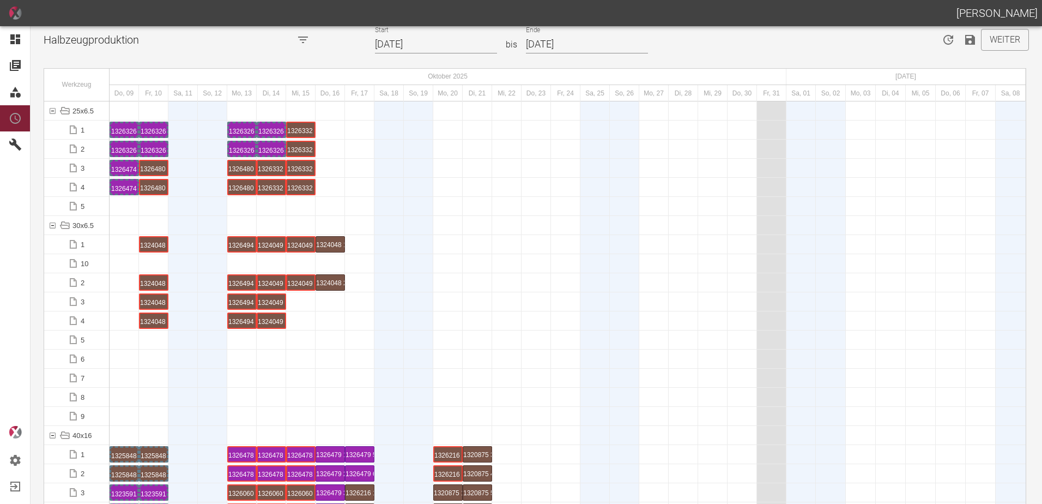
scroll to position [0, 0]
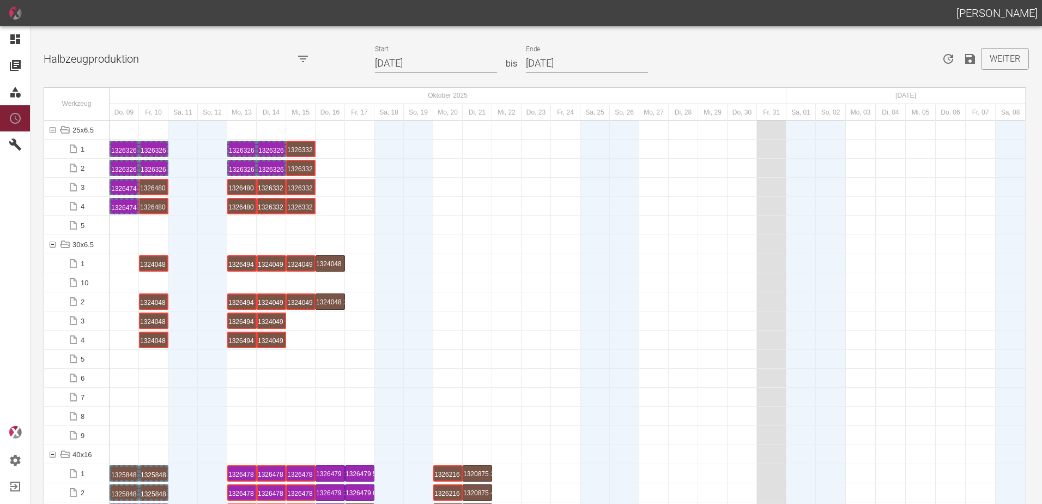
click at [968, 59] on icon "Speichern" at bounding box center [971, 59] width 10 height 10
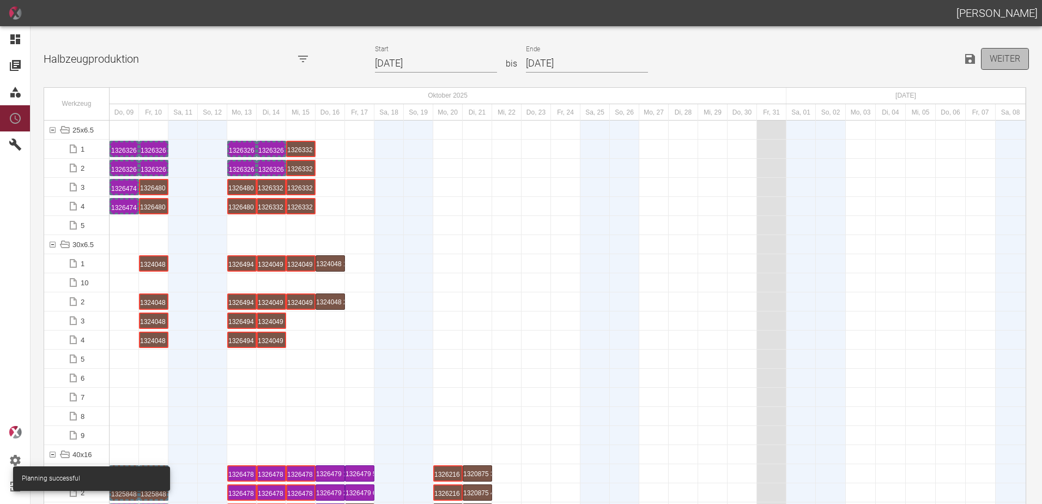
click at [1009, 55] on button "Weiter" at bounding box center [1005, 59] width 48 height 22
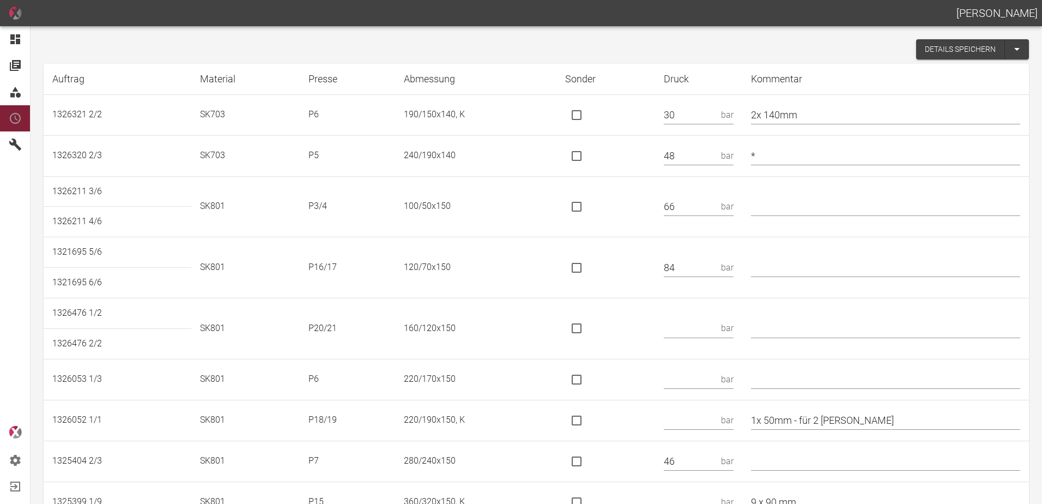
click at [766, 116] on input "2x 140mm" at bounding box center [885, 114] width 269 height 19
type input "* 2x 140mm"
drag, startPoint x: 780, startPoint y: 263, endPoint x: 779, endPoint y: 268, distance: 5.5
click at [779, 268] on input "text" at bounding box center [885, 267] width 269 height 19
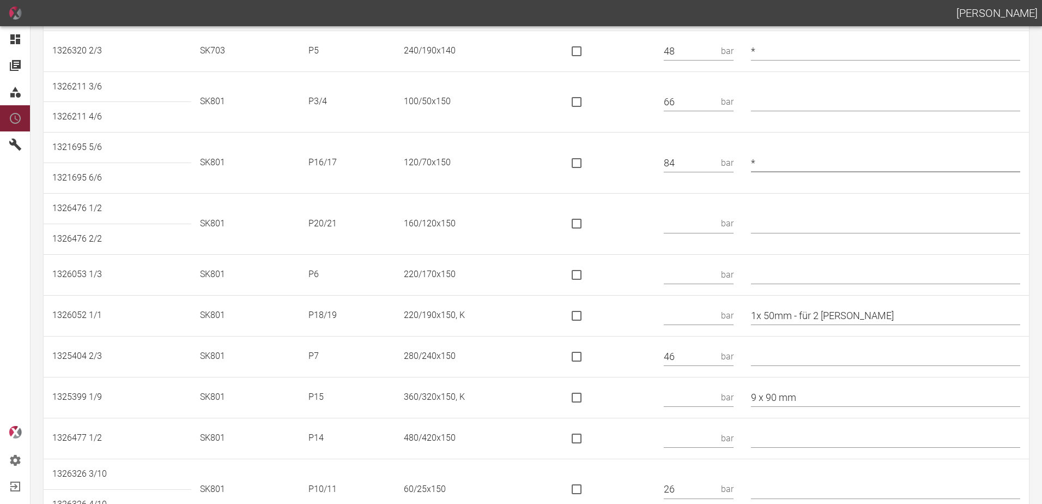
scroll to position [109, 0]
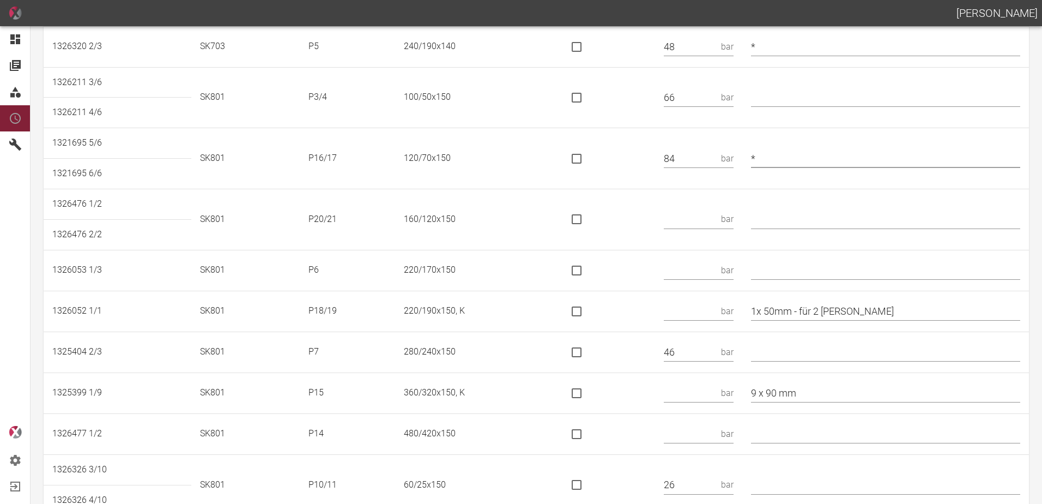
type input "*"
click at [792, 214] on input "text" at bounding box center [885, 219] width 269 height 19
type input "*"
click at [709, 218] on input "text" at bounding box center [690, 219] width 53 height 19
type input "132 KN"
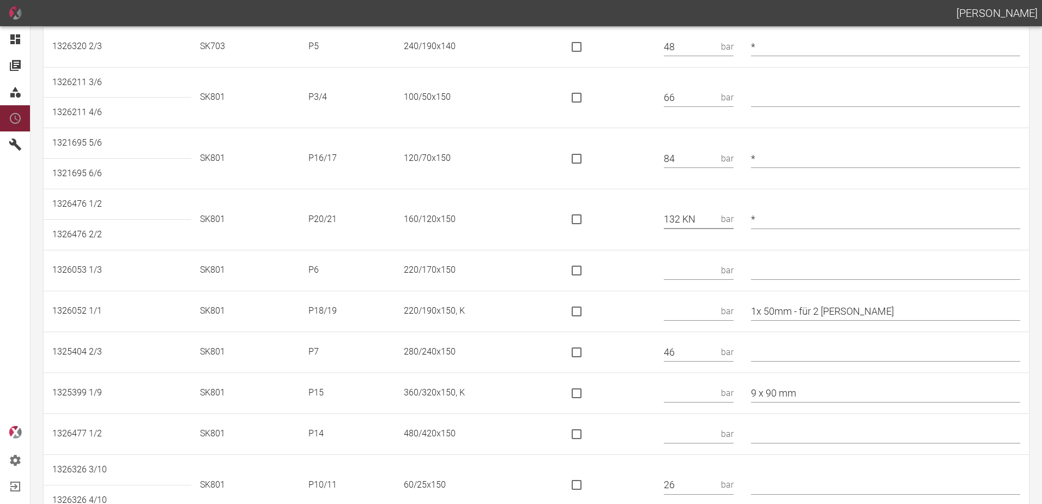
click at [586, 220] on input "is socket special" at bounding box center [576, 219] width 23 height 23
checkbox input "true"
click at [697, 276] on input "text" at bounding box center [690, 270] width 53 height 19
type input "43"
click at [687, 314] on input "text" at bounding box center [690, 311] width 53 height 19
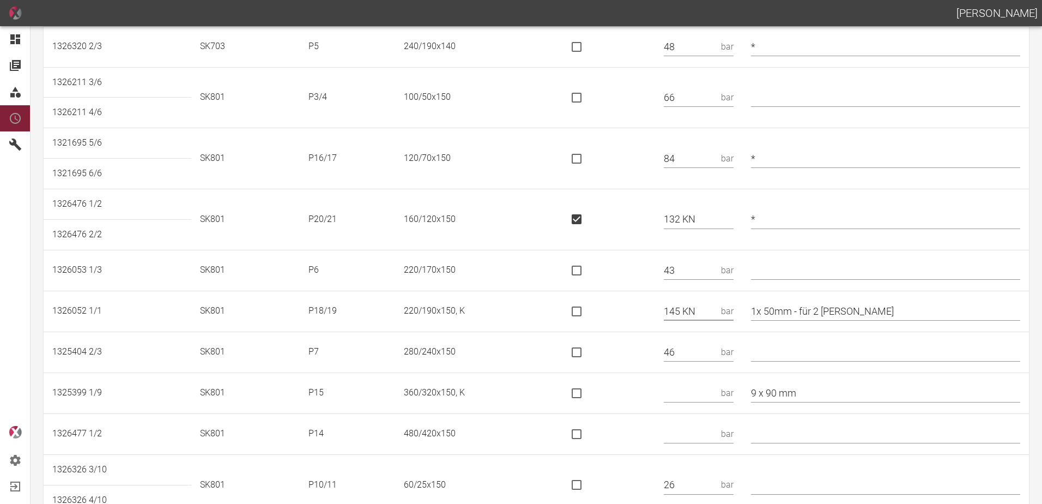
type input "145 KN"
click at [588, 312] on input "is socket special" at bounding box center [576, 311] width 23 height 23
checkbox input "true"
drag, startPoint x: 849, startPoint y: 312, endPoint x: 805, endPoint y: 320, distance: 44.8
click at [805, 320] on input "1x 50mm - für 2 Kori" at bounding box center [885, 311] width 269 height 19
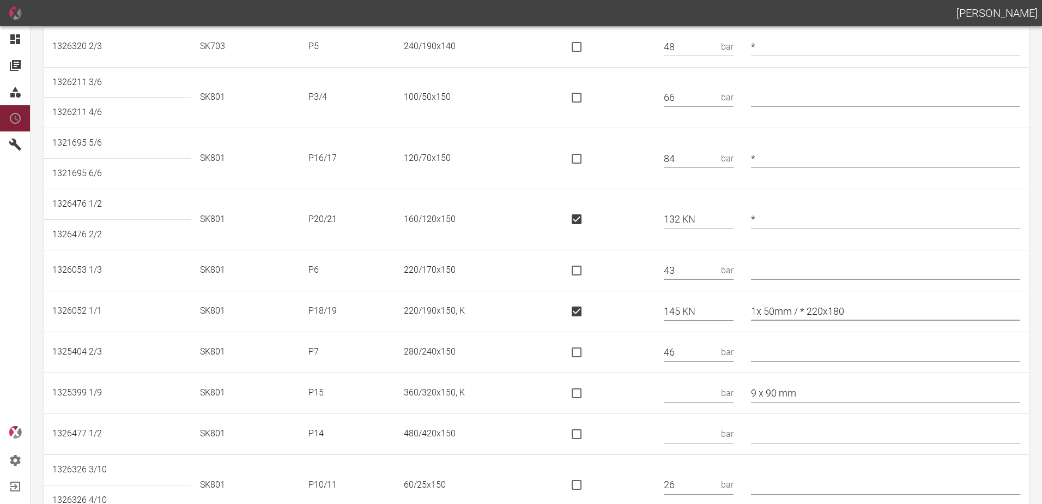
type input "1x 50mm / * 220x180"
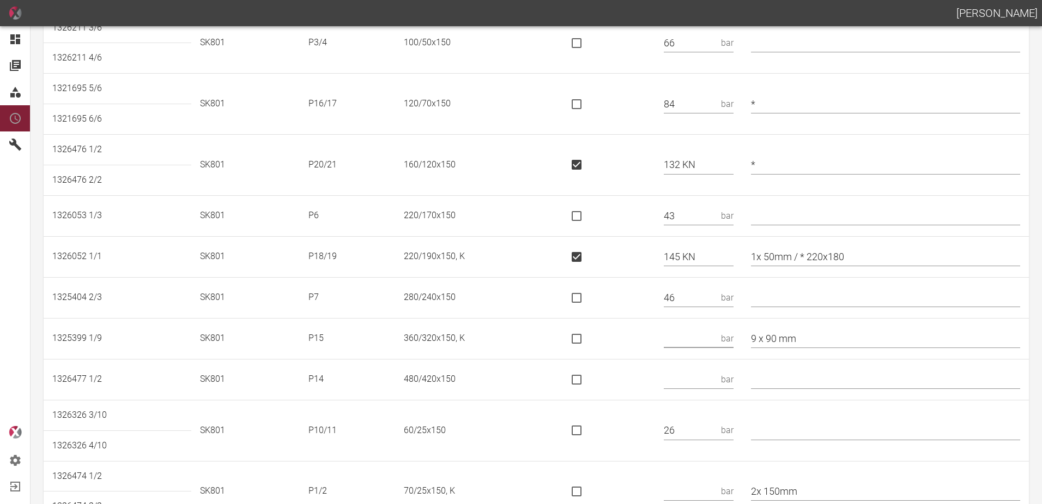
click at [695, 337] on input "text" at bounding box center [690, 338] width 53 height 19
type input "325 KN"
click at [586, 338] on input "is socket special" at bounding box center [576, 338] width 23 height 23
checkbox input "true"
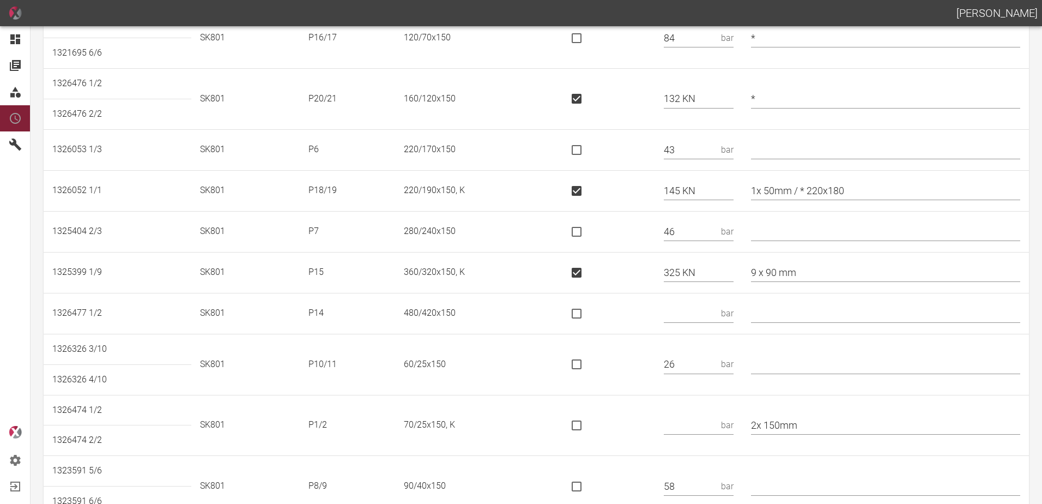
scroll to position [327, 0]
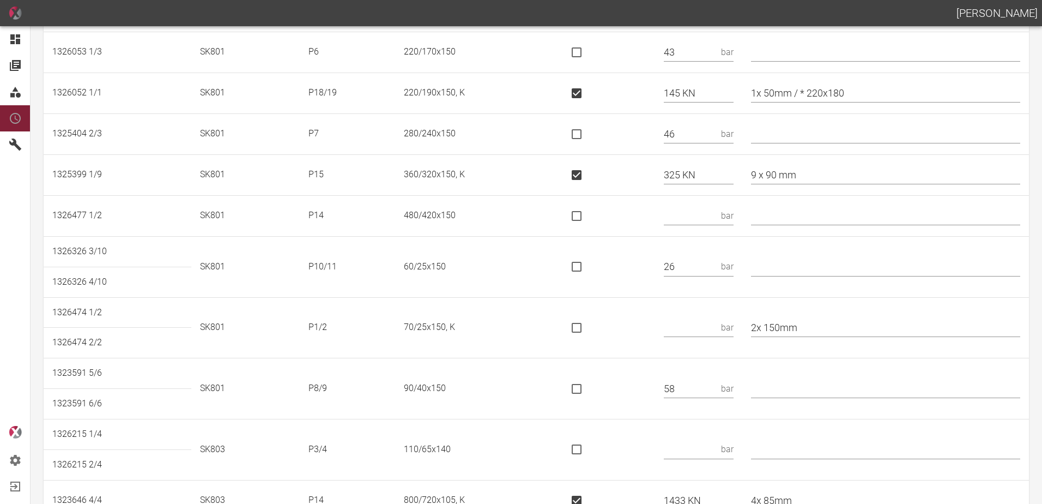
click at [694, 219] on input "text" at bounding box center [690, 215] width 53 height 19
type input "636 KN"
click at [583, 212] on input "is socket special" at bounding box center [576, 215] width 23 height 23
checkbox input "true"
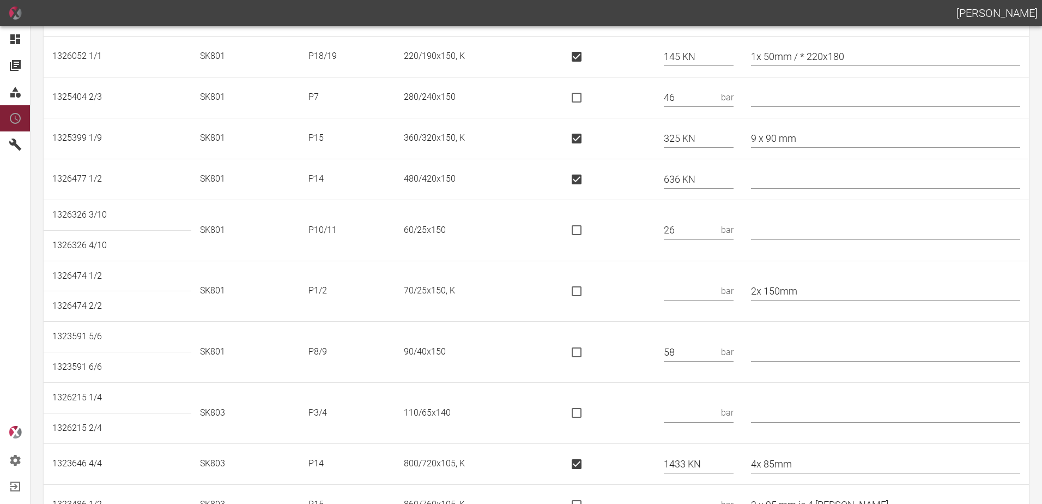
scroll to position [382, 0]
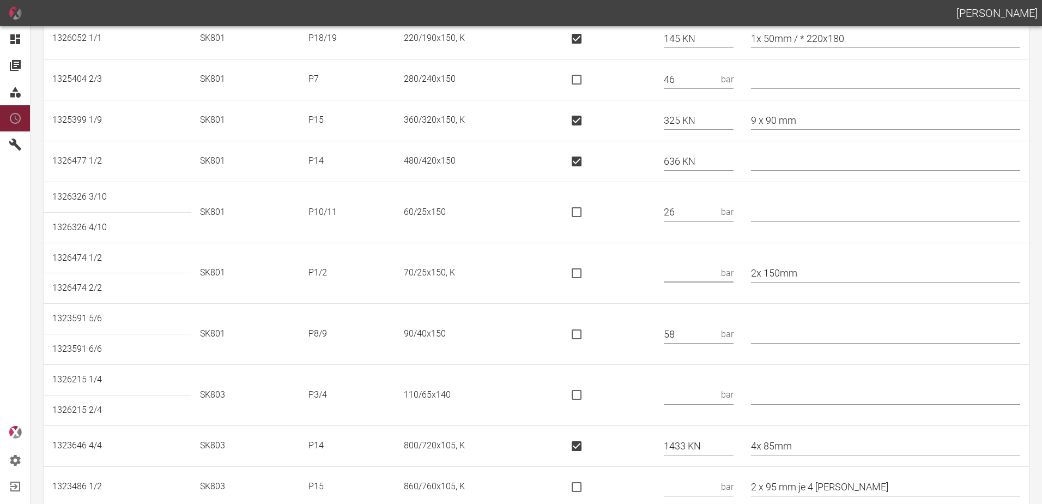
click at [695, 273] on input "text" at bounding box center [690, 272] width 53 height 19
type input "38"
click at [628, 361] on td at bounding box center [606, 334] width 99 height 61
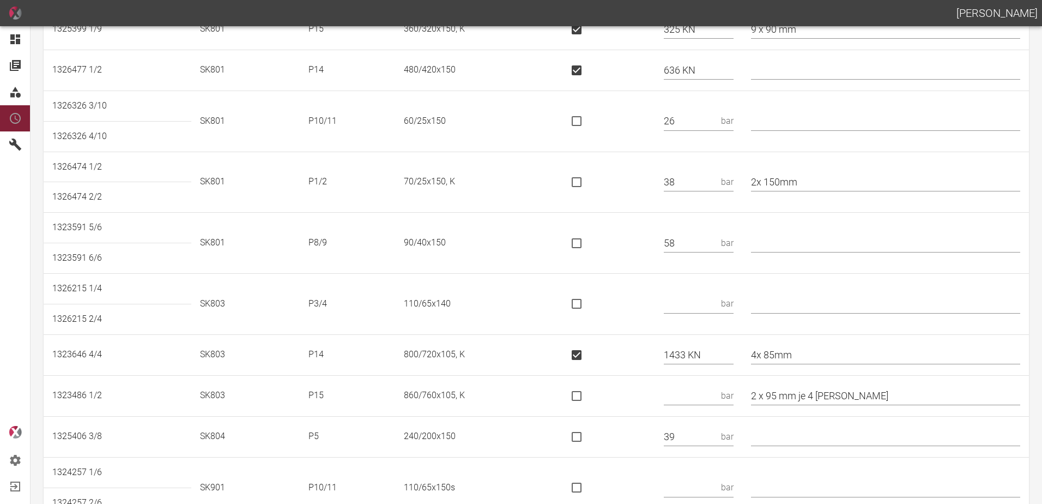
scroll to position [491, 0]
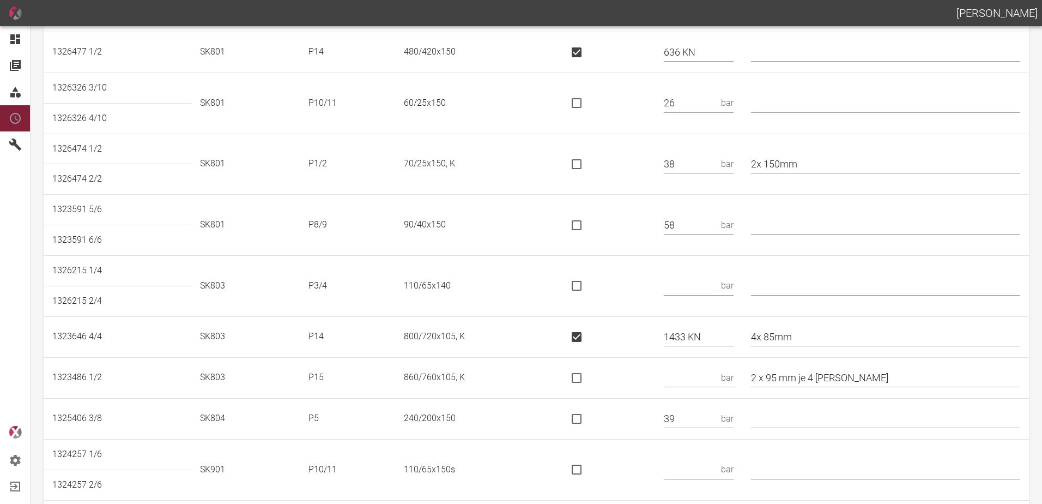
drag, startPoint x: 794, startPoint y: 212, endPoint x: 793, endPoint y: 221, distance: 8.8
click at [795, 219] on td at bounding box center [886, 225] width 287 height 61
click at [793, 221] on input "text" at bounding box center [885, 224] width 269 height 19
type input "* 80/40"
click at [709, 291] on input "text" at bounding box center [690, 285] width 53 height 19
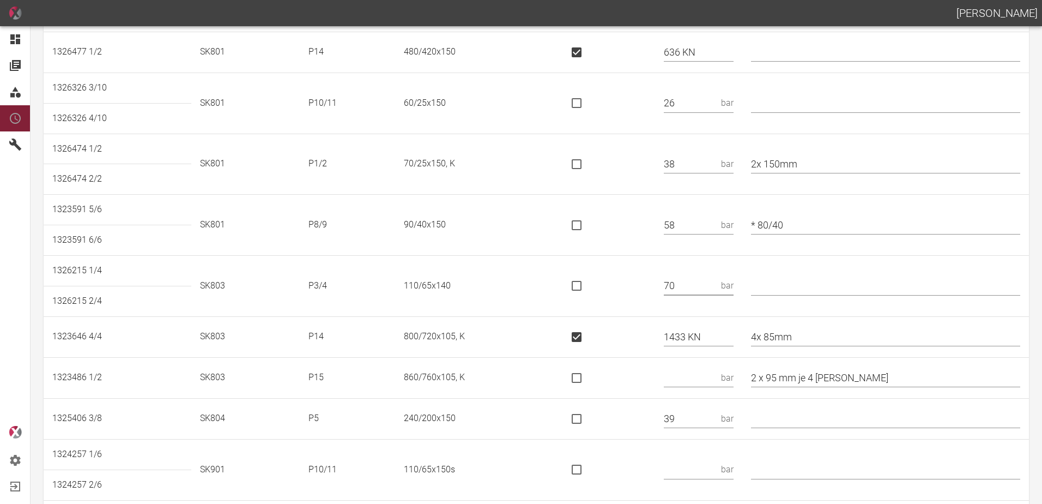
type input "70"
click at [630, 309] on td at bounding box center [606, 286] width 99 height 61
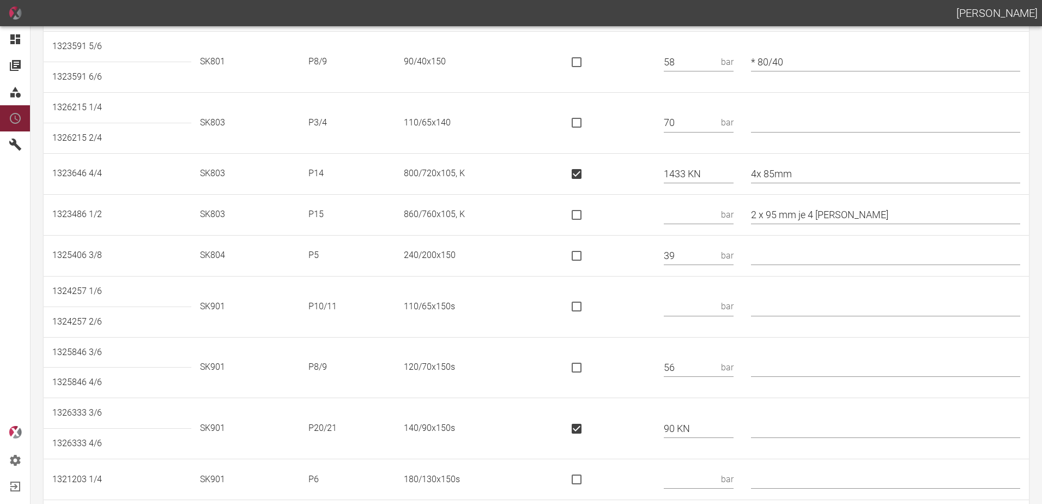
scroll to position [654, 0]
click at [715, 214] on input "text" at bounding box center [690, 213] width 53 height 19
type input "1909 KN"
click at [588, 210] on input "is socket special" at bounding box center [576, 214] width 23 height 23
checkbox input "true"
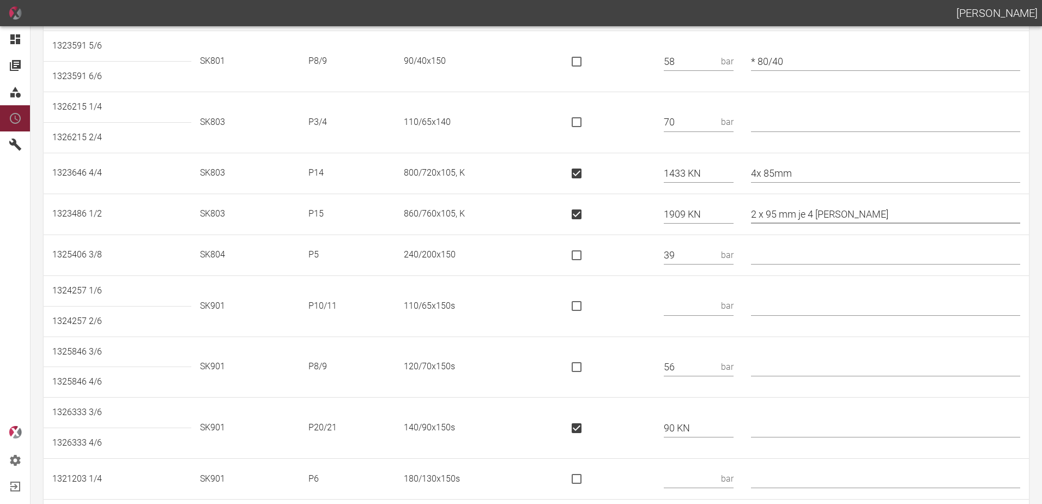
drag, startPoint x: 833, startPoint y: 218, endPoint x: 811, endPoint y: 220, distance: 22.5
click at [811, 220] on input "2 x 95 mm je 4 Kori" at bounding box center [885, 213] width 269 height 19
type input "2 x 95 mm"
click at [687, 303] on input "text" at bounding box center [690, 306] width 53 height 19
type input "47"
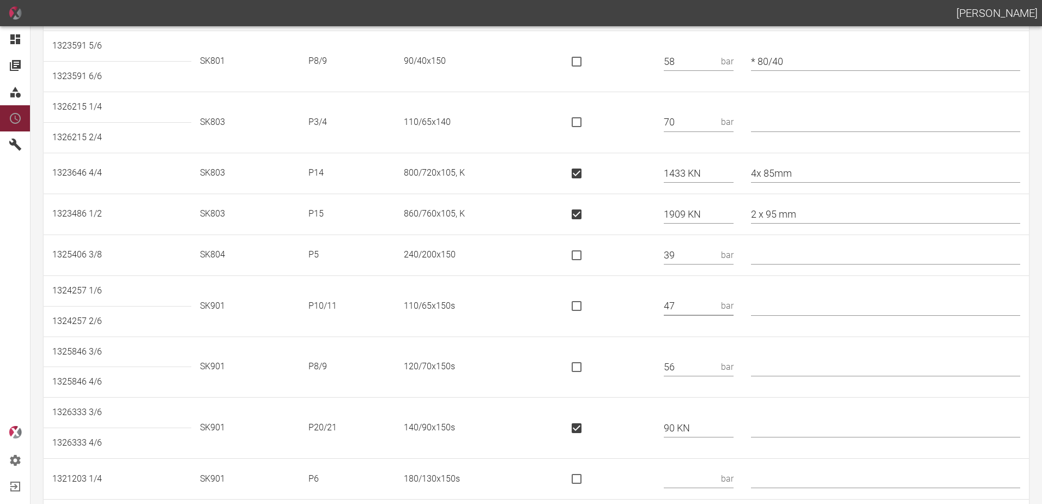
click at [649, 329] on td at bounding box center [606, 305] width 99 height 61
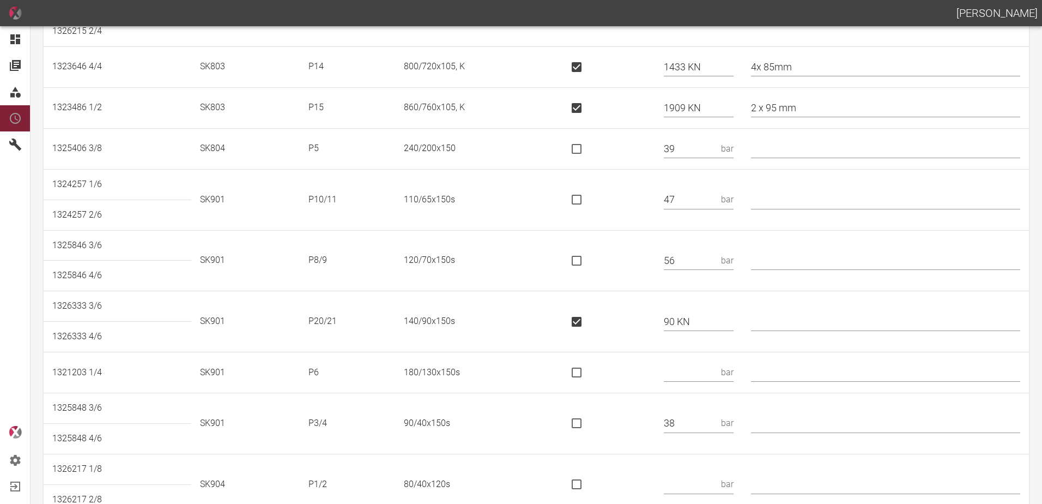
scroll to position [763, 0]
click at [784, 311] on input "text" at bounding box center [885, 318] width 269 height 19
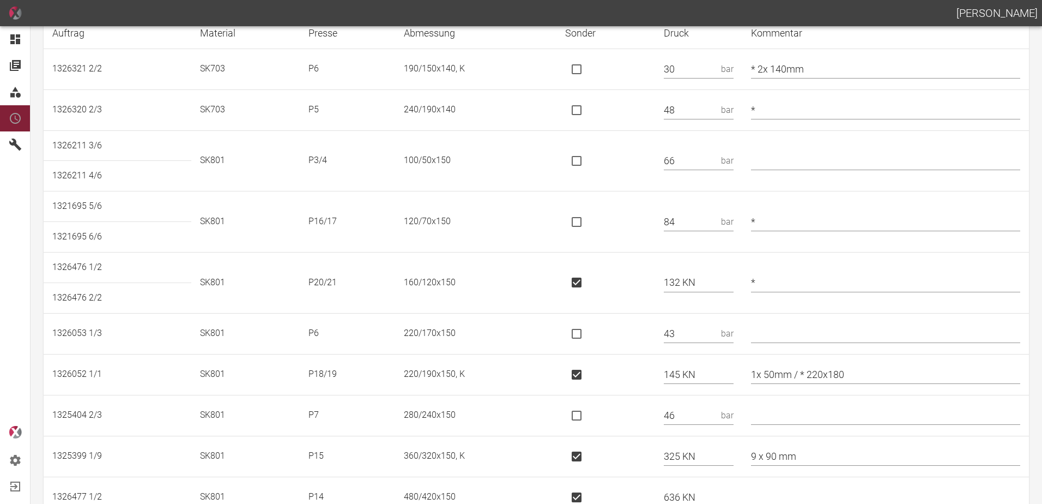
scroll to position [0, 0]
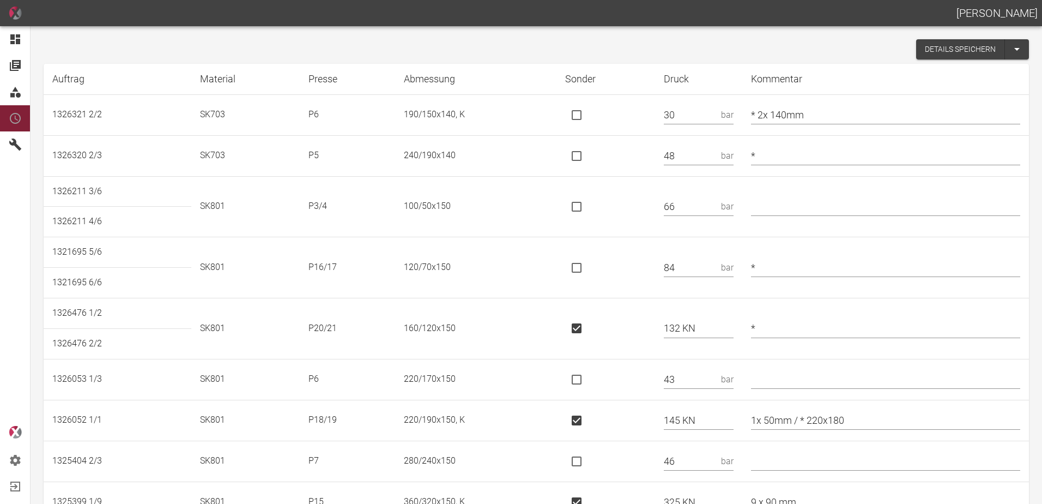
type input "*"
drag, startPoint x: 700, startPoint y: 269, endPoint x: 642, endPoint y: 275, distance: 58.2
click at [642, 268] on tr "1321695 5/6 SK801 P16/17 120/70x150 84 bar *" at bounding box center [537, 252] width 986 height 31
type input "112 KN"
click at [585, 268] on input "is socket special" at bounding box center [576, 267] width 23 height 23
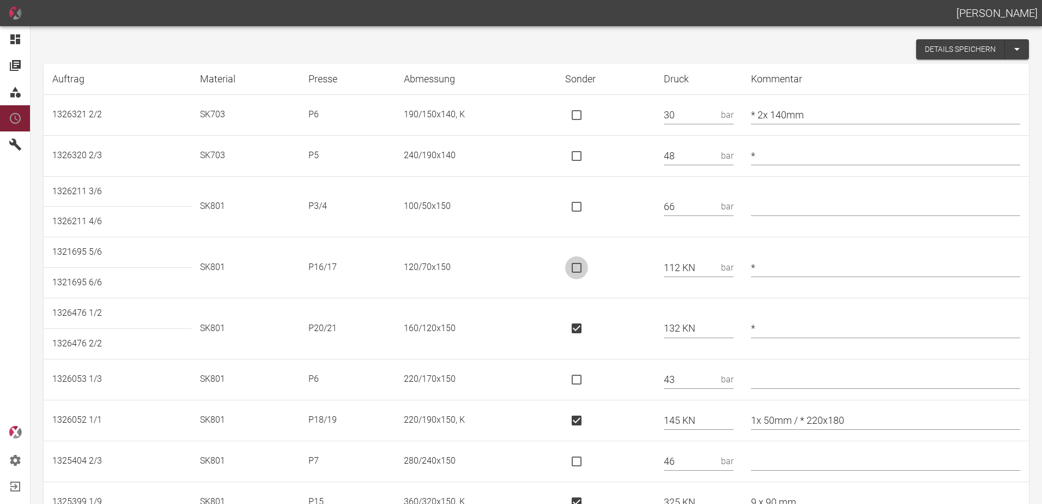
checkbox input "true"
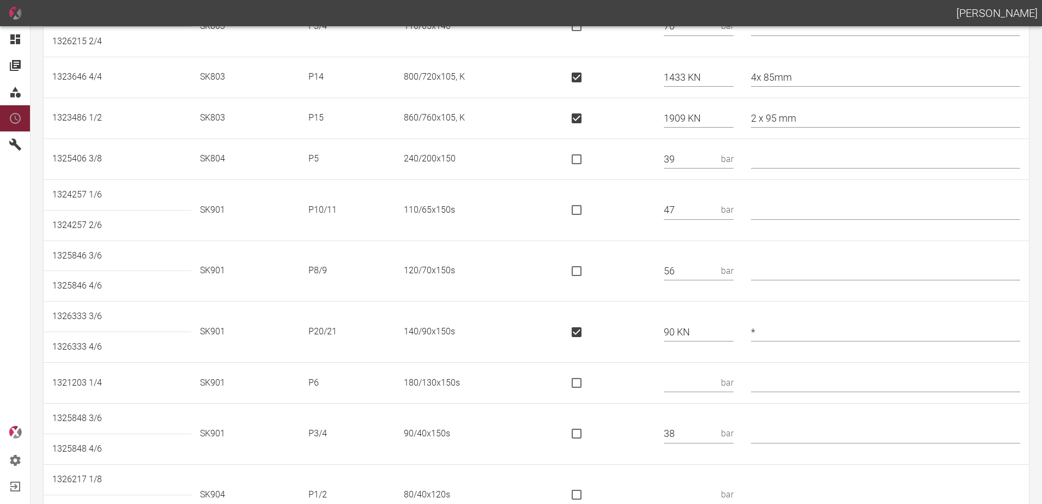
scroll to position [785, 0]
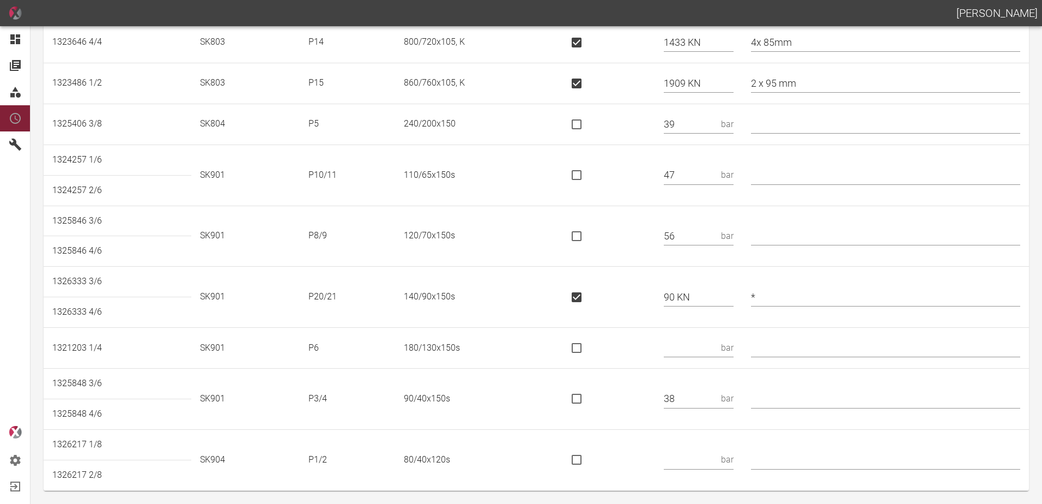
click at [704, 462] on input "text" at bounding box center [690, 459] width 53 height 19
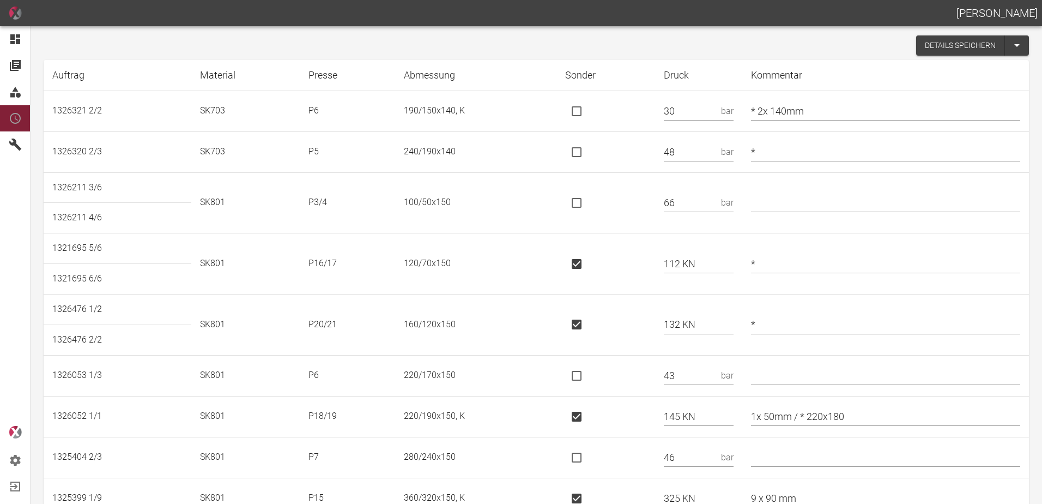
scroll to position [0, 0]
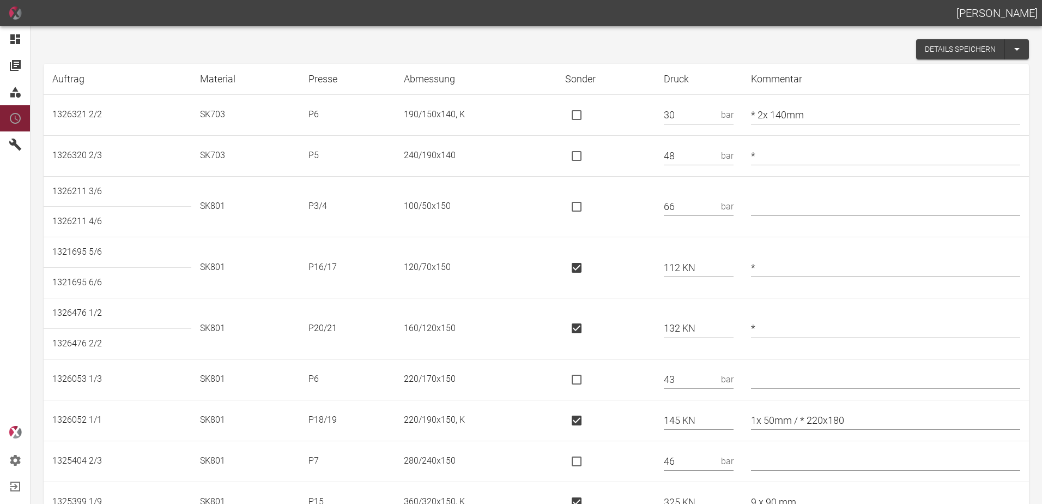
type input "28"
click at [929, 43] on button "Details speichern" at bounding box center [961, 49] width 89 height 20
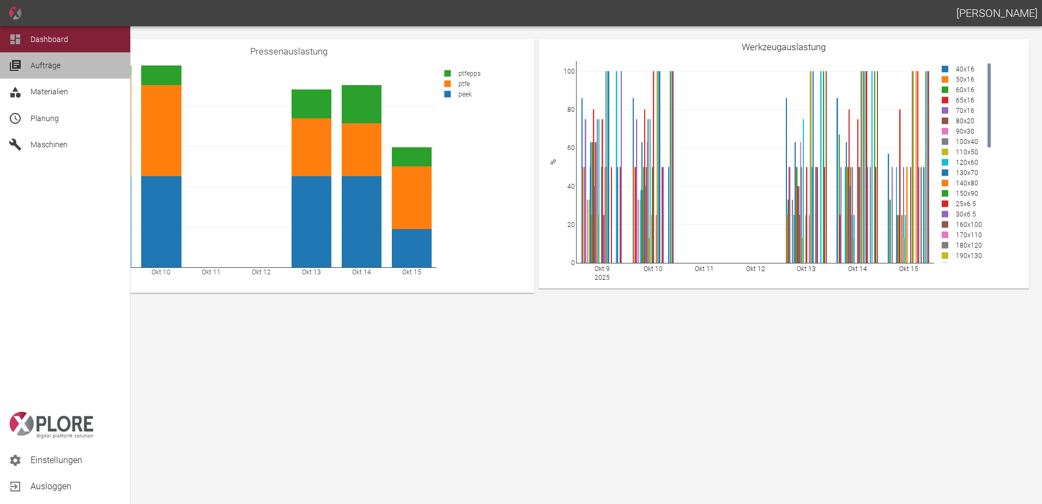
click at [48, 68] on span "Aufträge" at bounding box center [46, 65] width 30 height 9
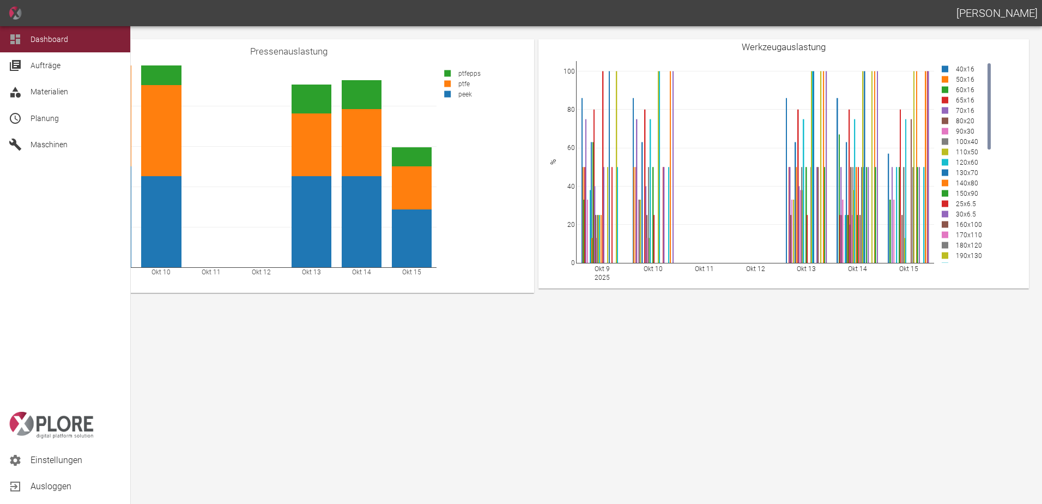
click at [36, 59] on span "Aufträge" at bounding box center [76, 65] width 91 height 13
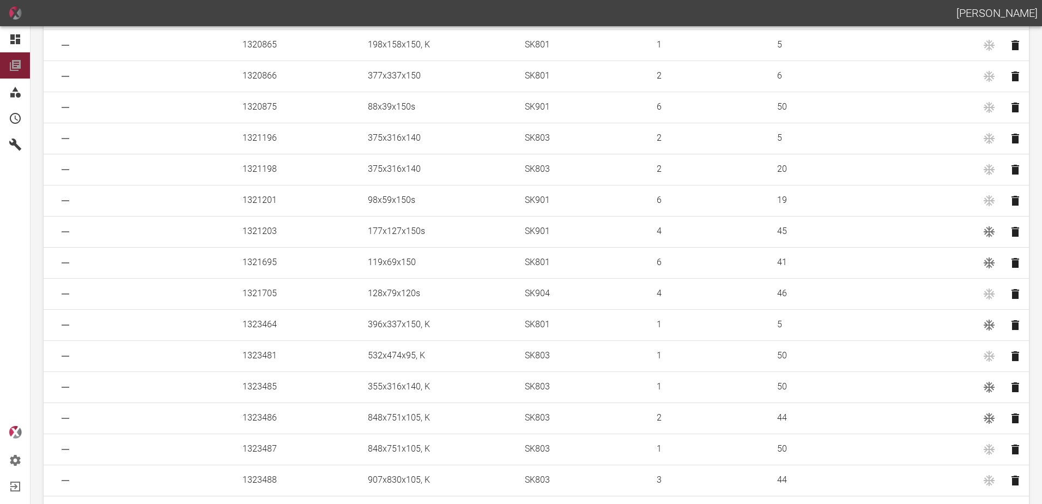
scroll to position [218, 0]
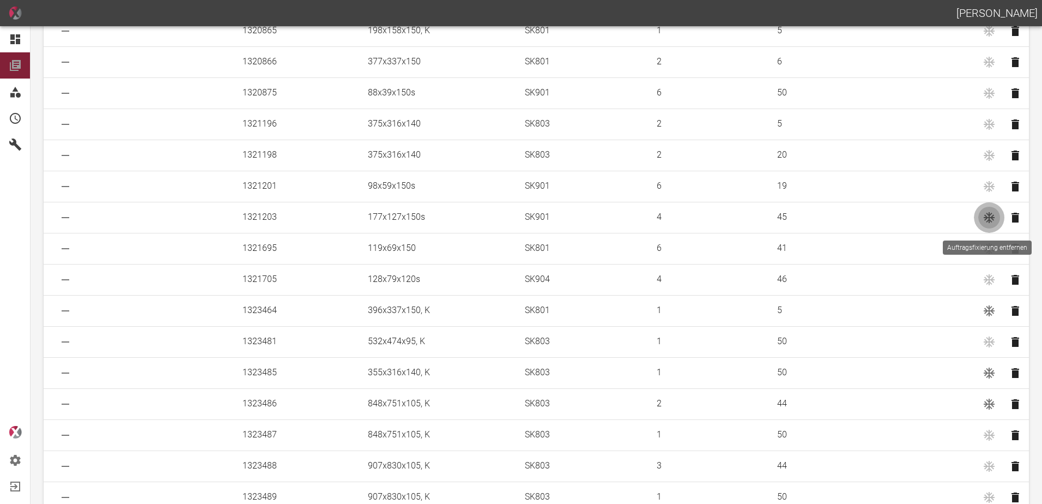
click at [985, 218] on icon "Auftragsfixierung entfernen" at bounding box center [989, 217] width 11 height 11
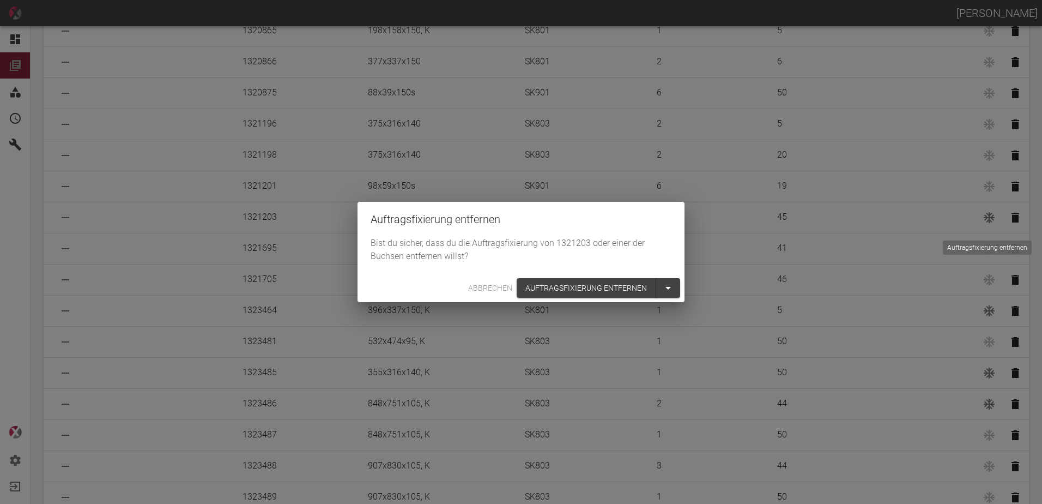
click at [569, 284] on button "Auftragsfixierung entfernen" at bounding box center [587, 288] width 140 height 20
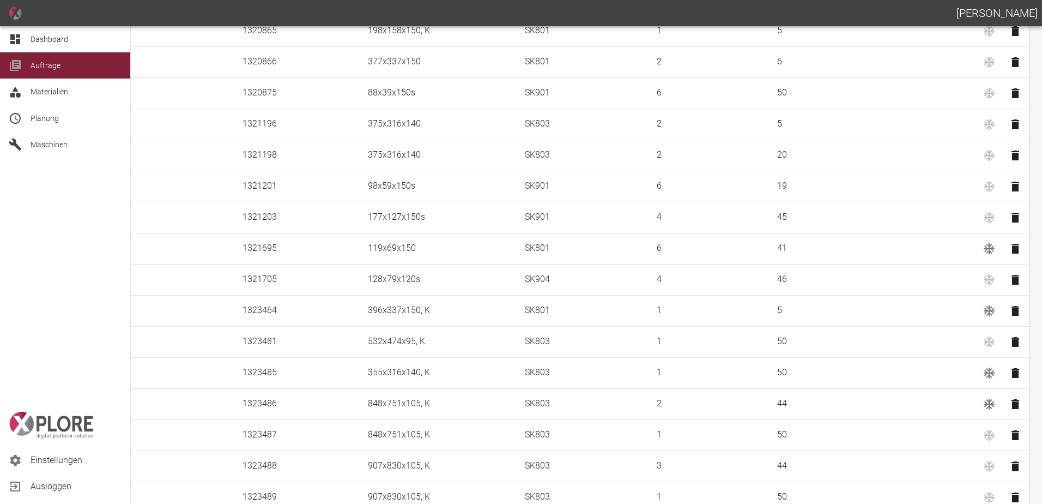
click at [16, 39] on icon at bounding box center [15, 39] width 13 height 13
